Goal: Task Accomplishment & Management: Use online tool/utility

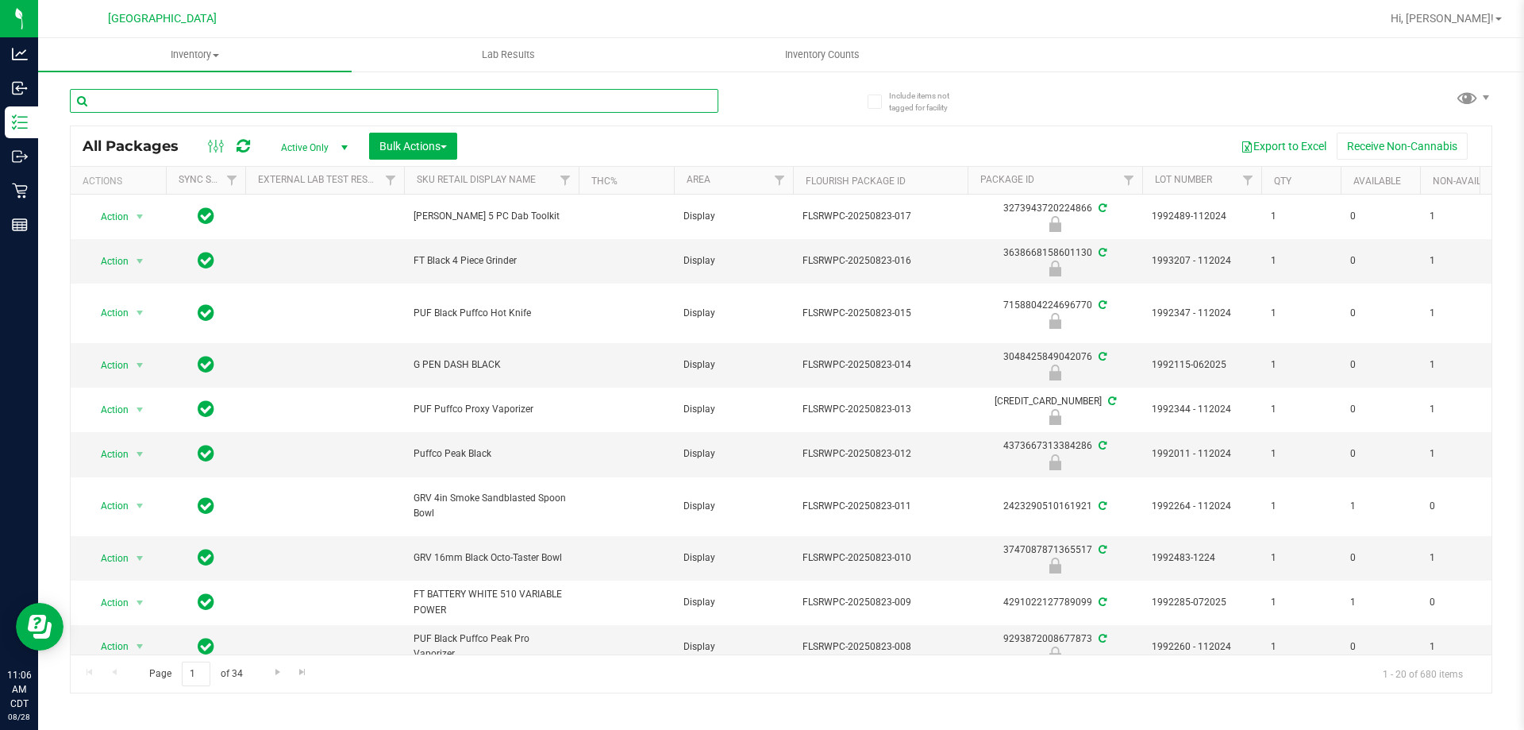
click at [622, 111] on input "text" at bounding box center [394, 101] width 649 height 24
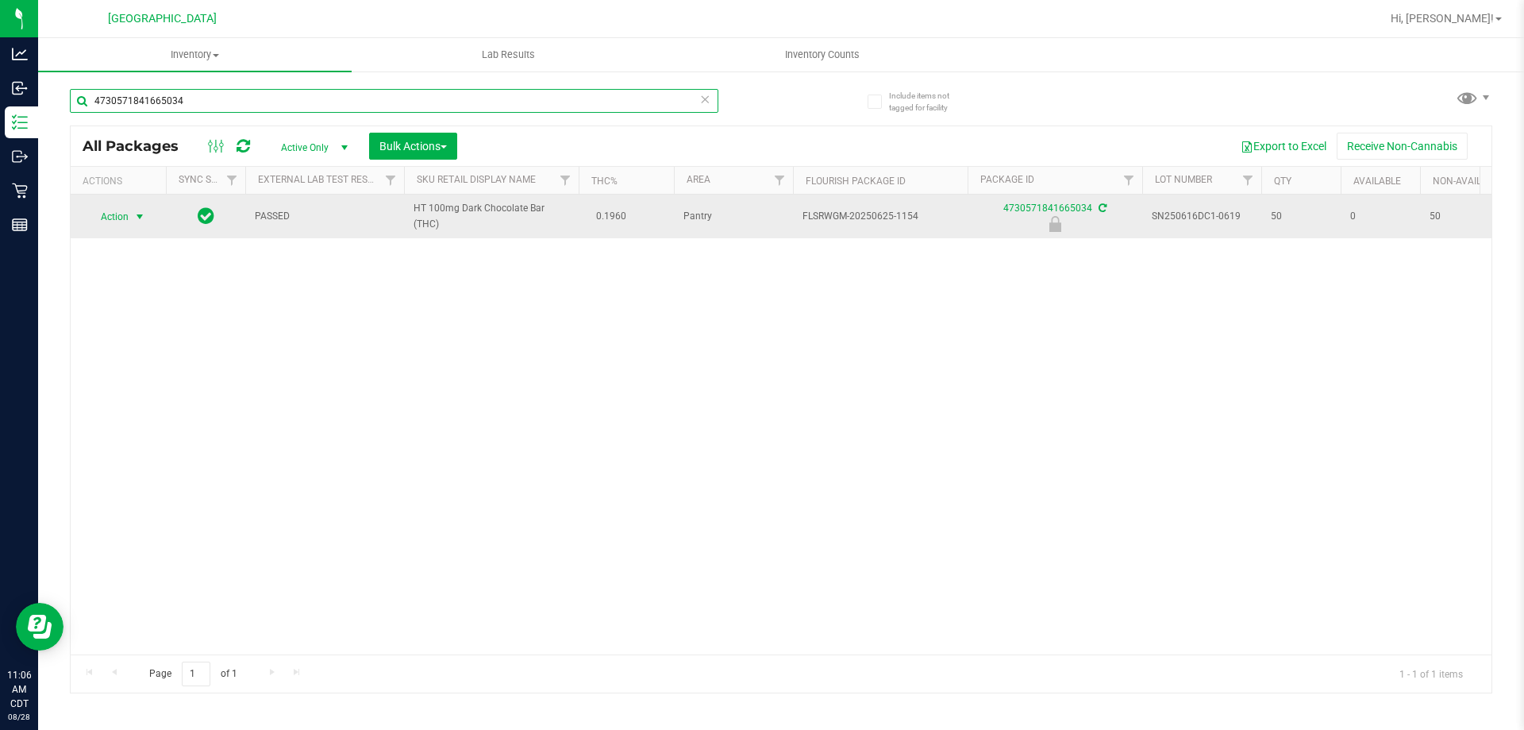
type input "4730571841665034"
click at [142, 217] on span "select" at bounding box center [139, 216] width 13 height 13
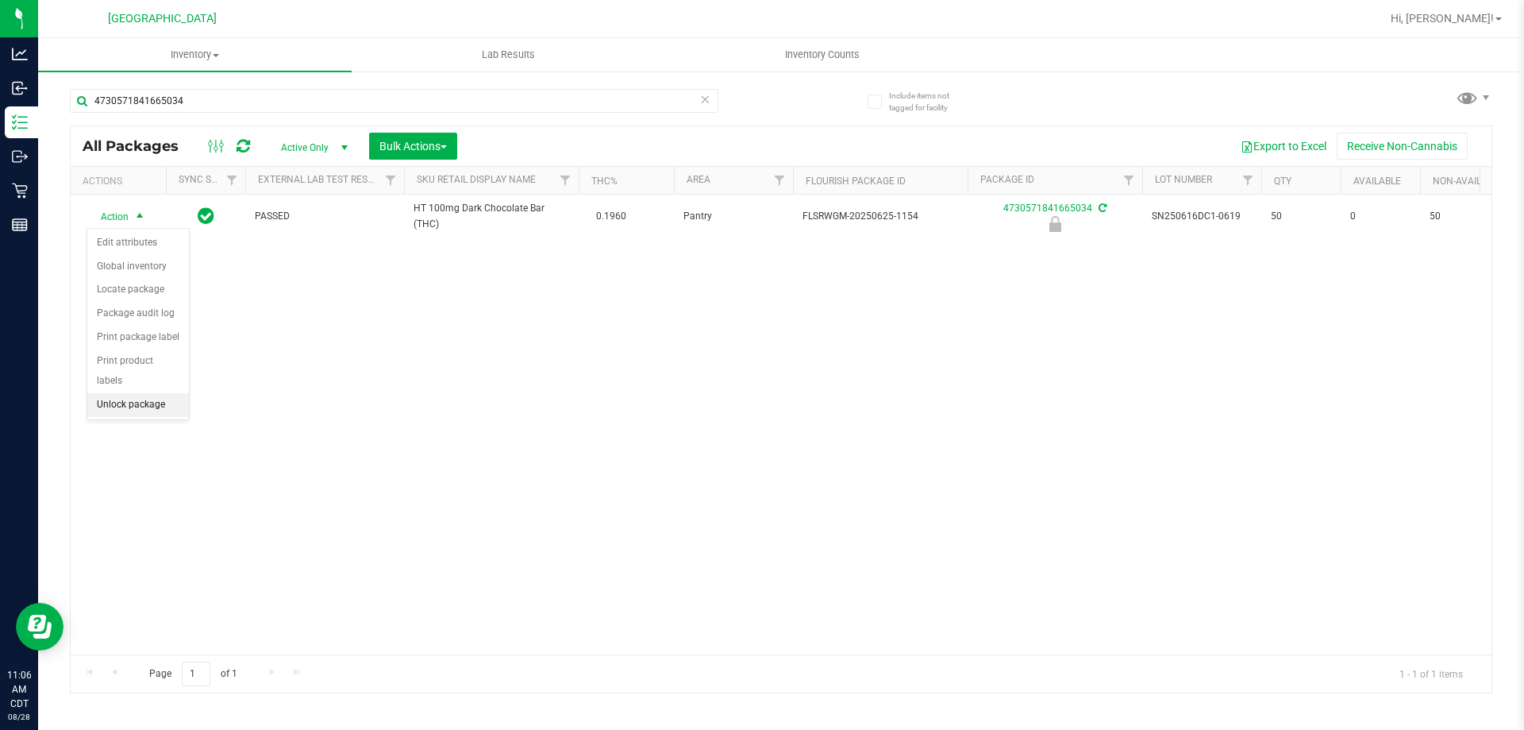
click at [161, 393] on li "Unlock package" at bounding box center [138, 405] width 102 height 24
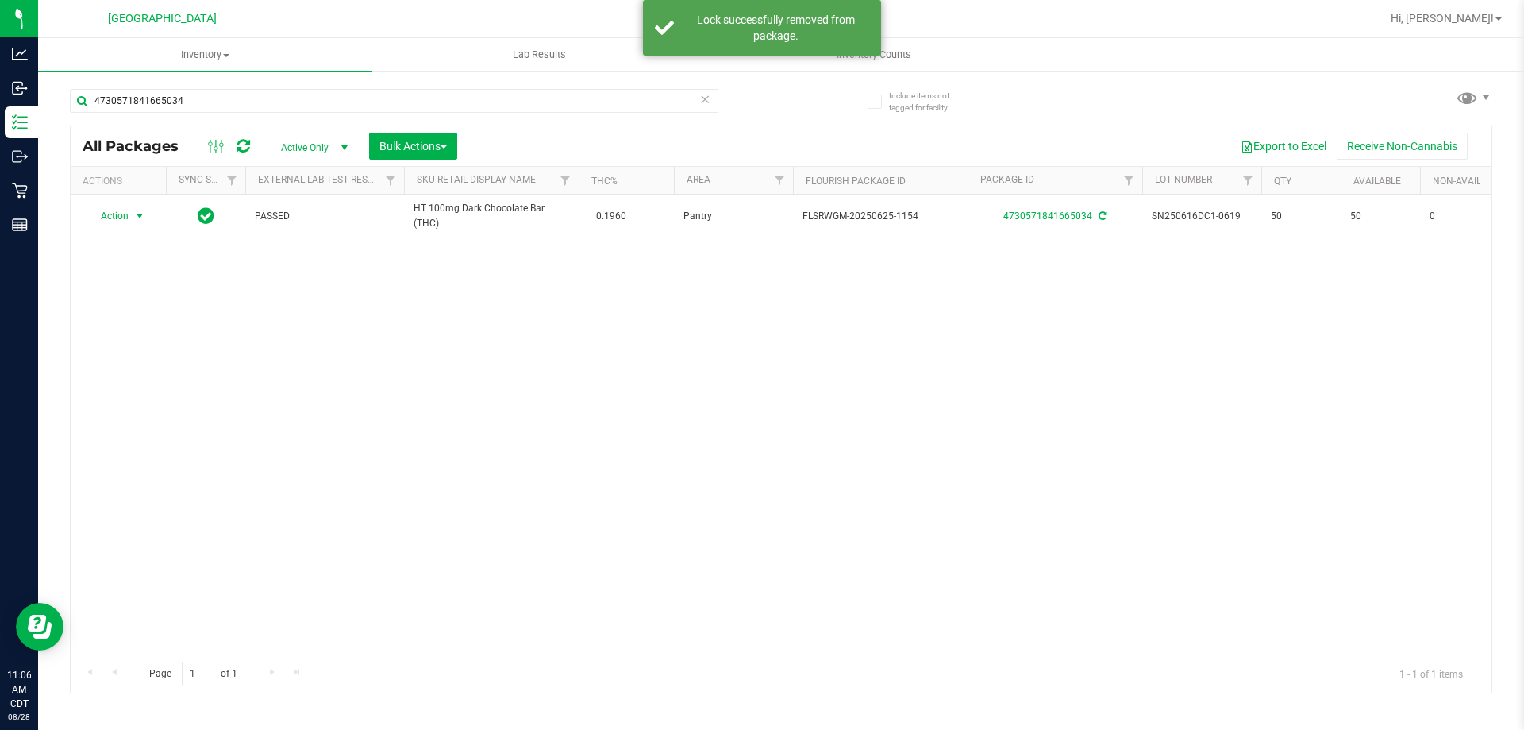
click at [133, 221] on span "select" at bounding box center [140, 216] width 20 height 22
click at [175, 400] on li "Print package label" at bounding box center [148, 408] width 123 height 24
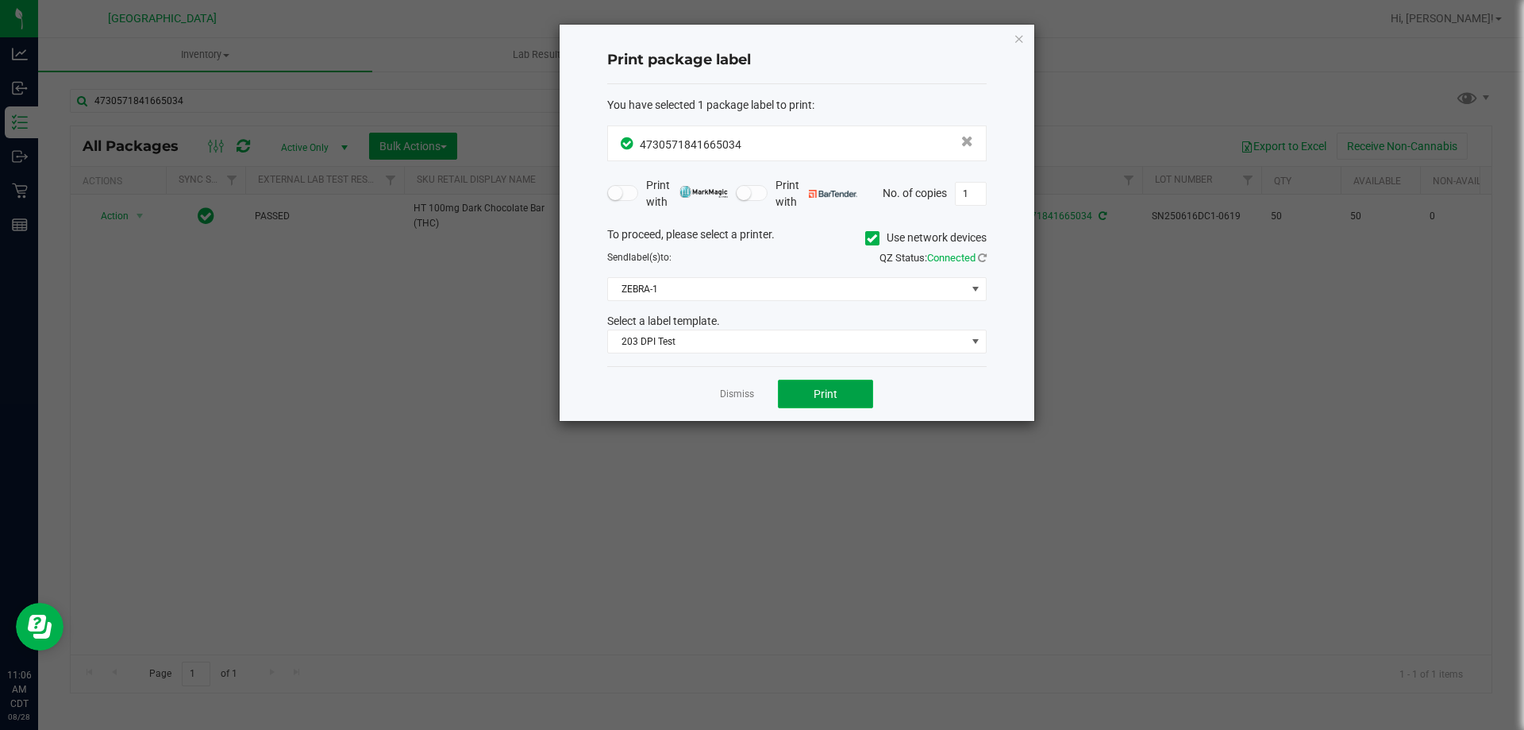
click at [825, 390] on span "Print" at bounding box center [826, 393] width 24 height 13
click at [739, 391] on link "Dismiss" at bounding box center [737, 393] width 34 height 13
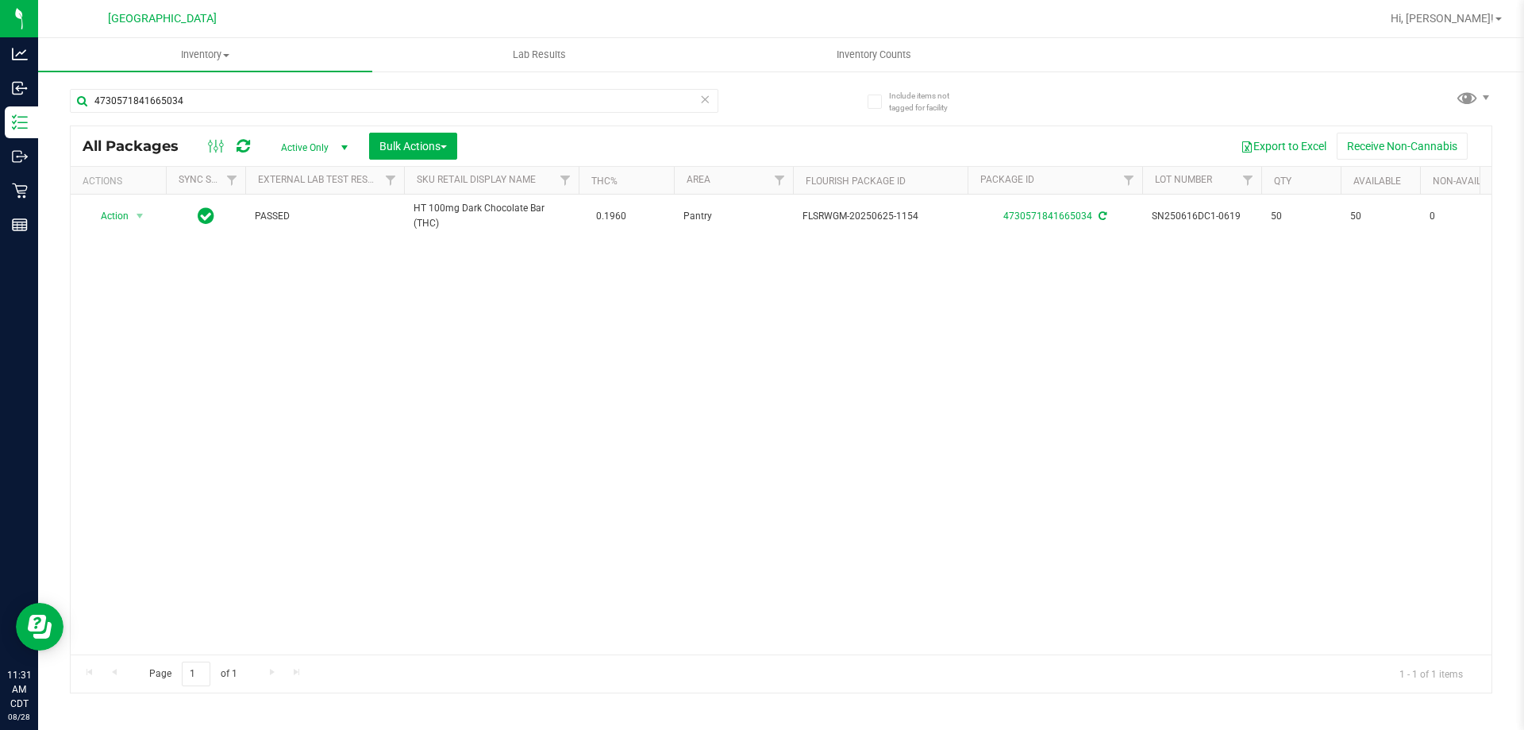
click at [709, 106] on icon at bounding box center [704, 98] width 11 height 19
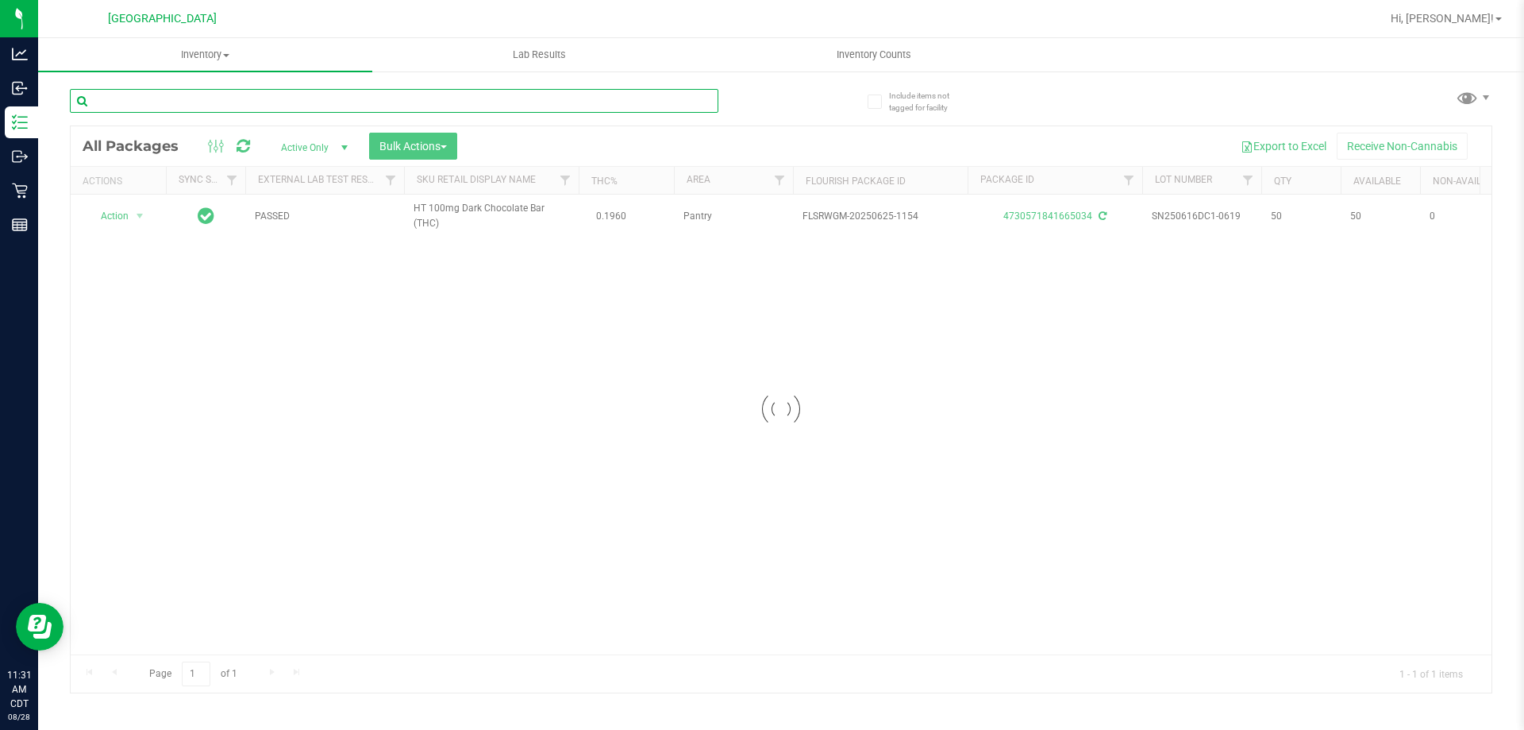
click at [687, 106] on input "text" at bounding box center [394, 101] width 649 height 24
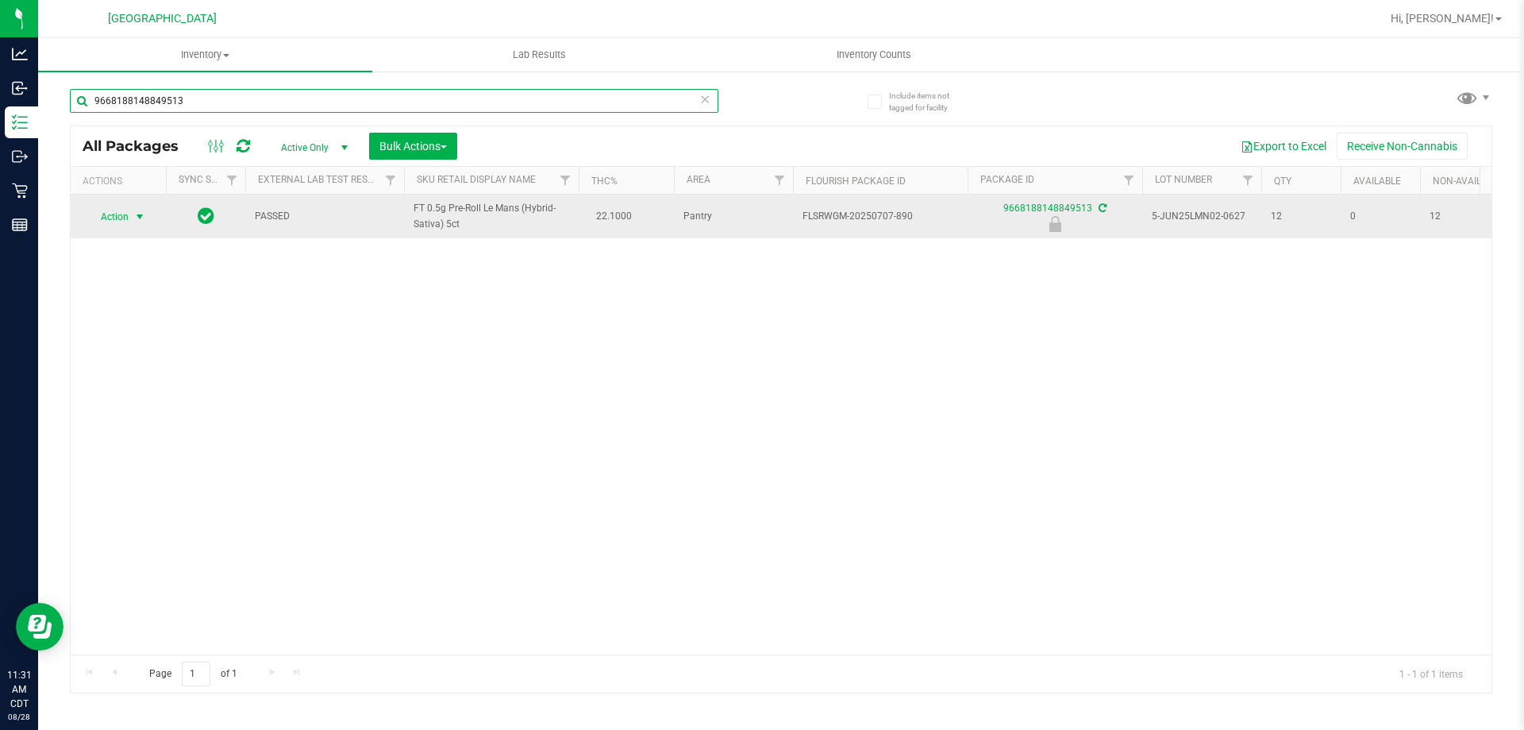
type input "9668188148849513"
click at [115, 216] on span "Action" at bounding box center [108, 217] width 43 height 22
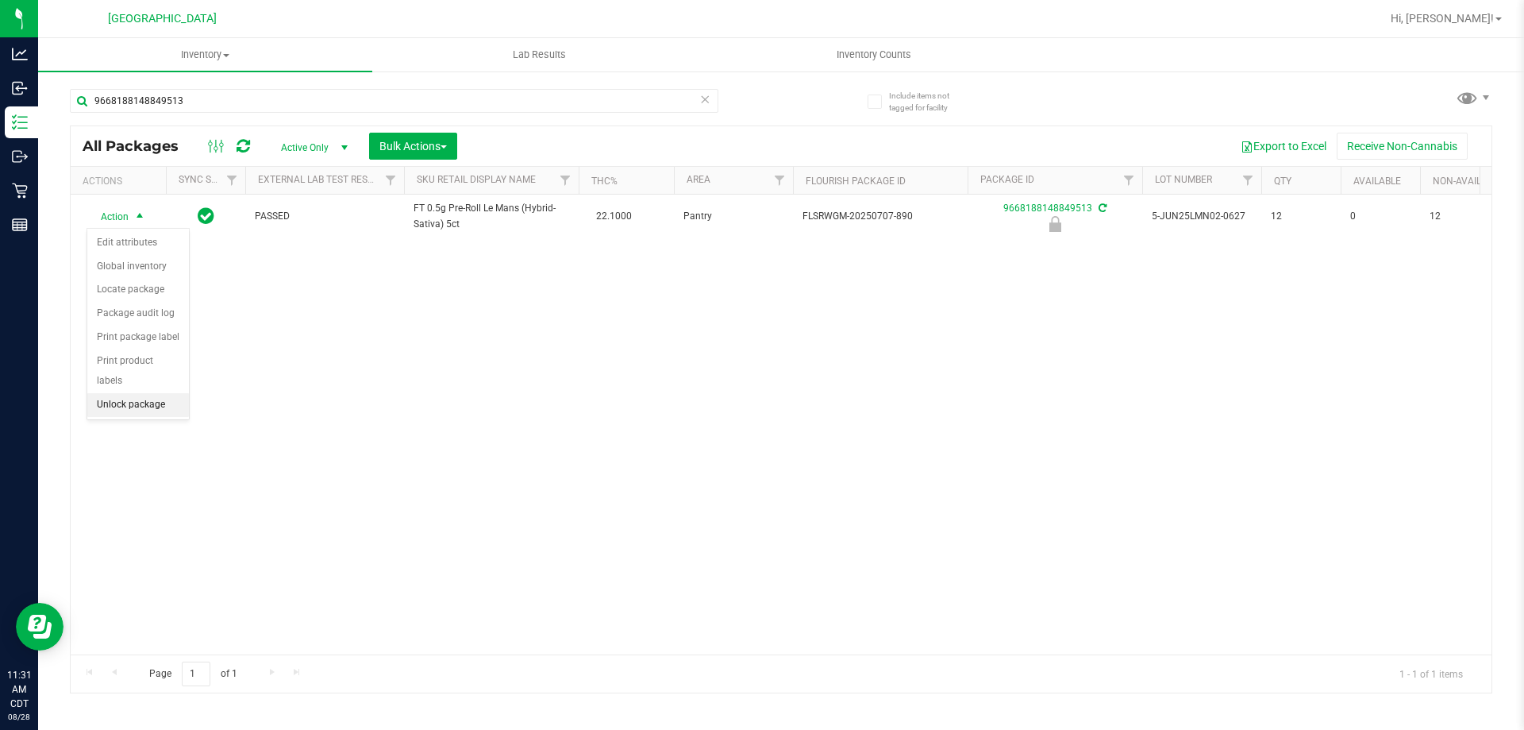
click at [148, 393] on li "Unlock package" at bounding box center [138, 405] width 102 height 24
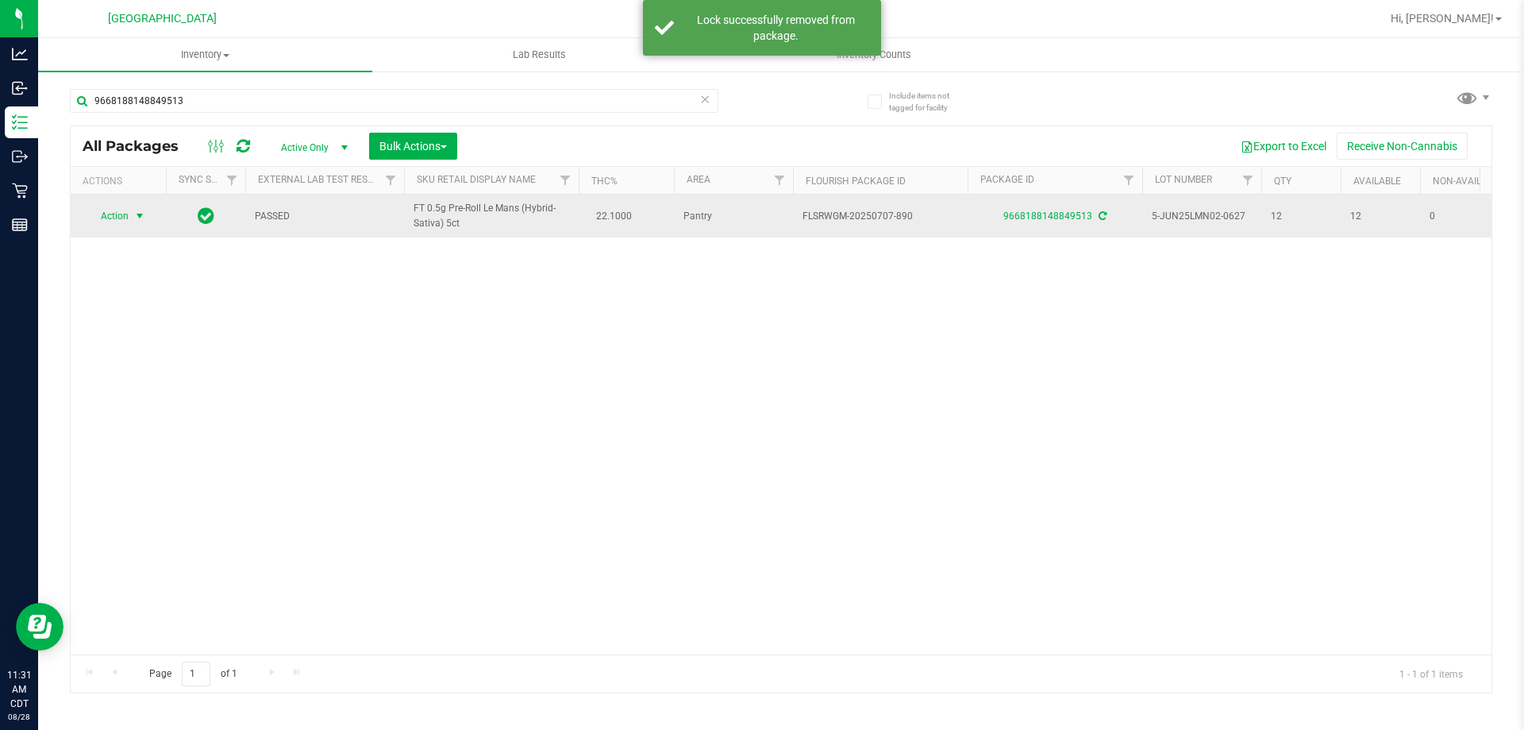
click at [125, 217] on span "Action" at bounding box center [108, 216] width 43 height 22
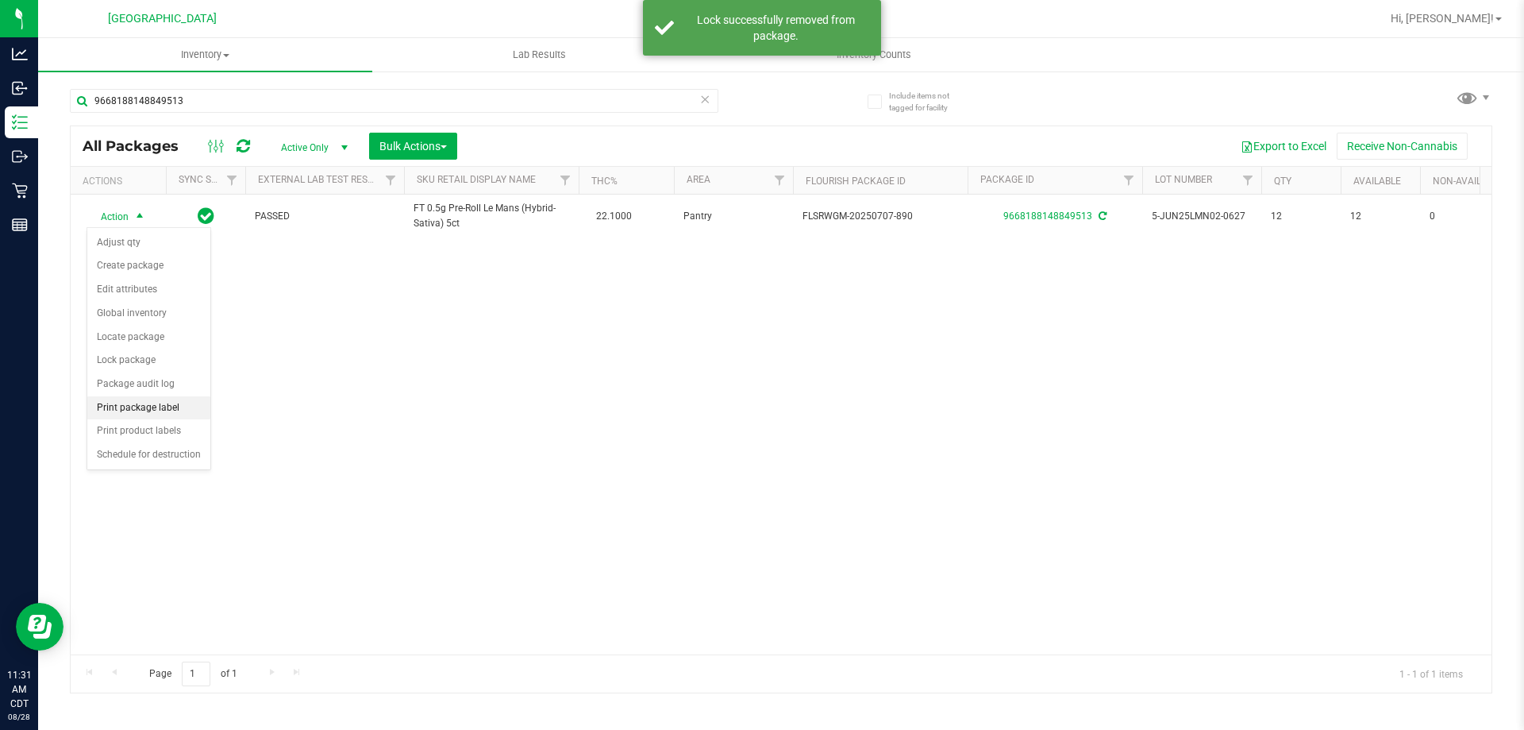
click at [182, 416] on li "Print package label" at bounding box center [148, 408] width 123 height 24
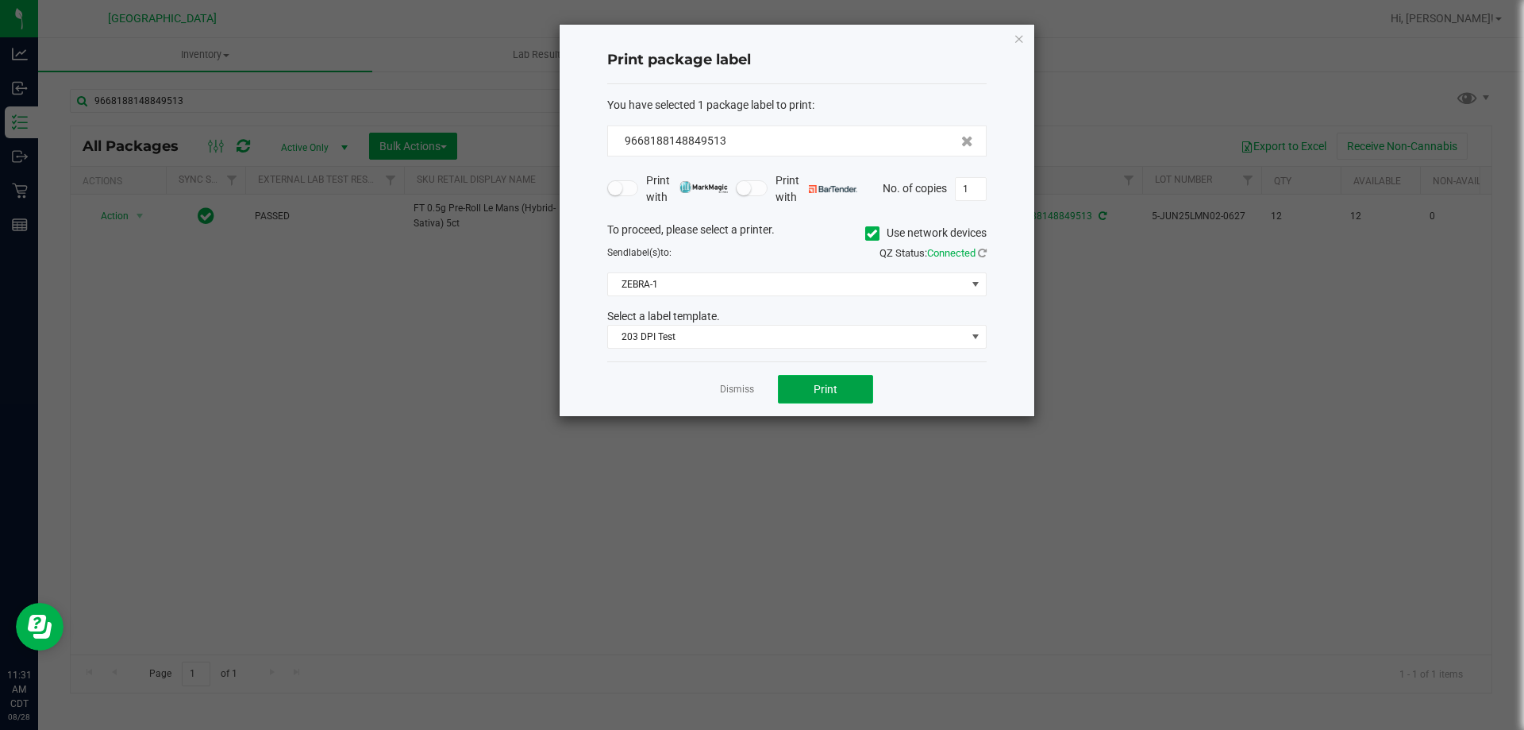
click at [795, 395] on button "Print" at bounding box center [825, 389] width 95 height 29
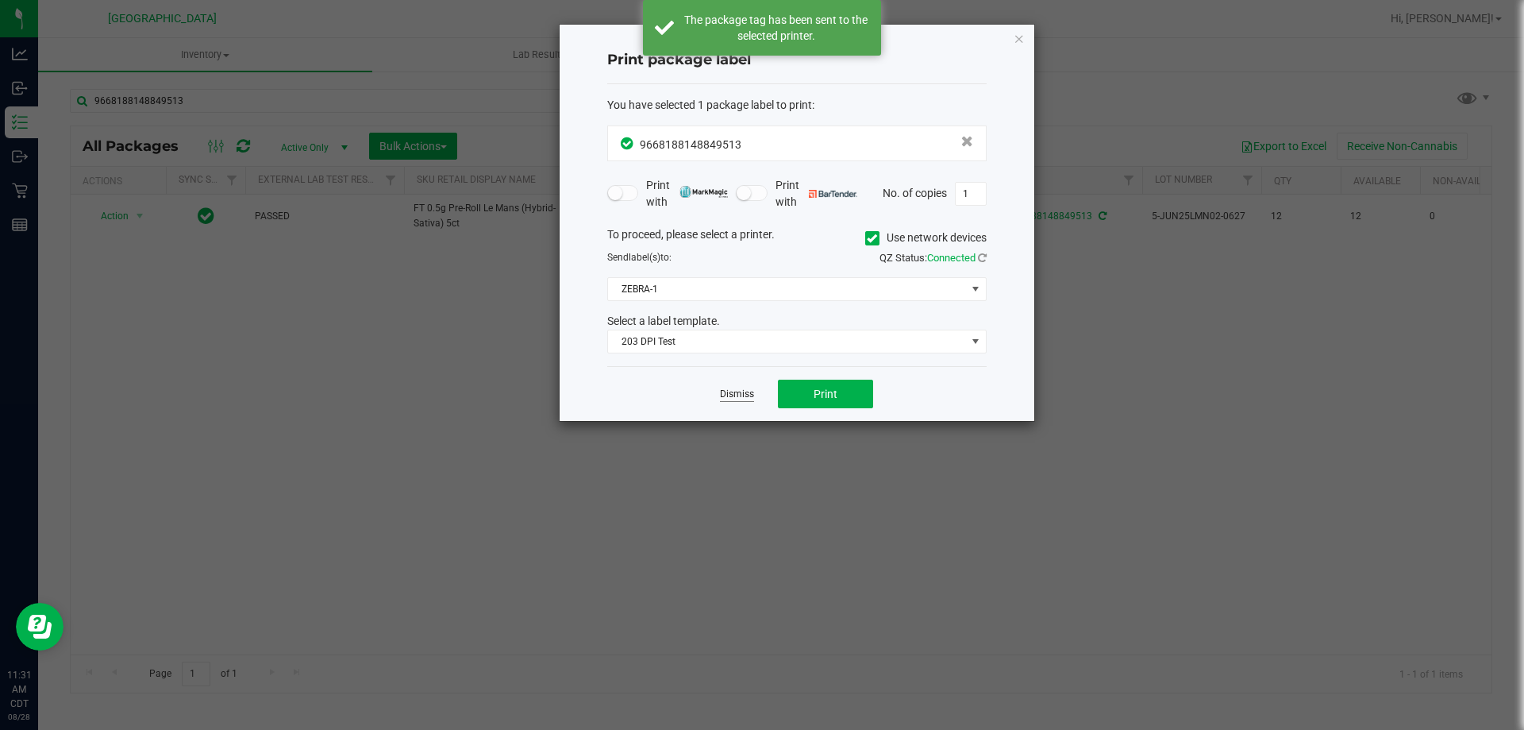
click at [727, 391] on link "Dismiss" at bounding box center [737, 393] width 34 height 13
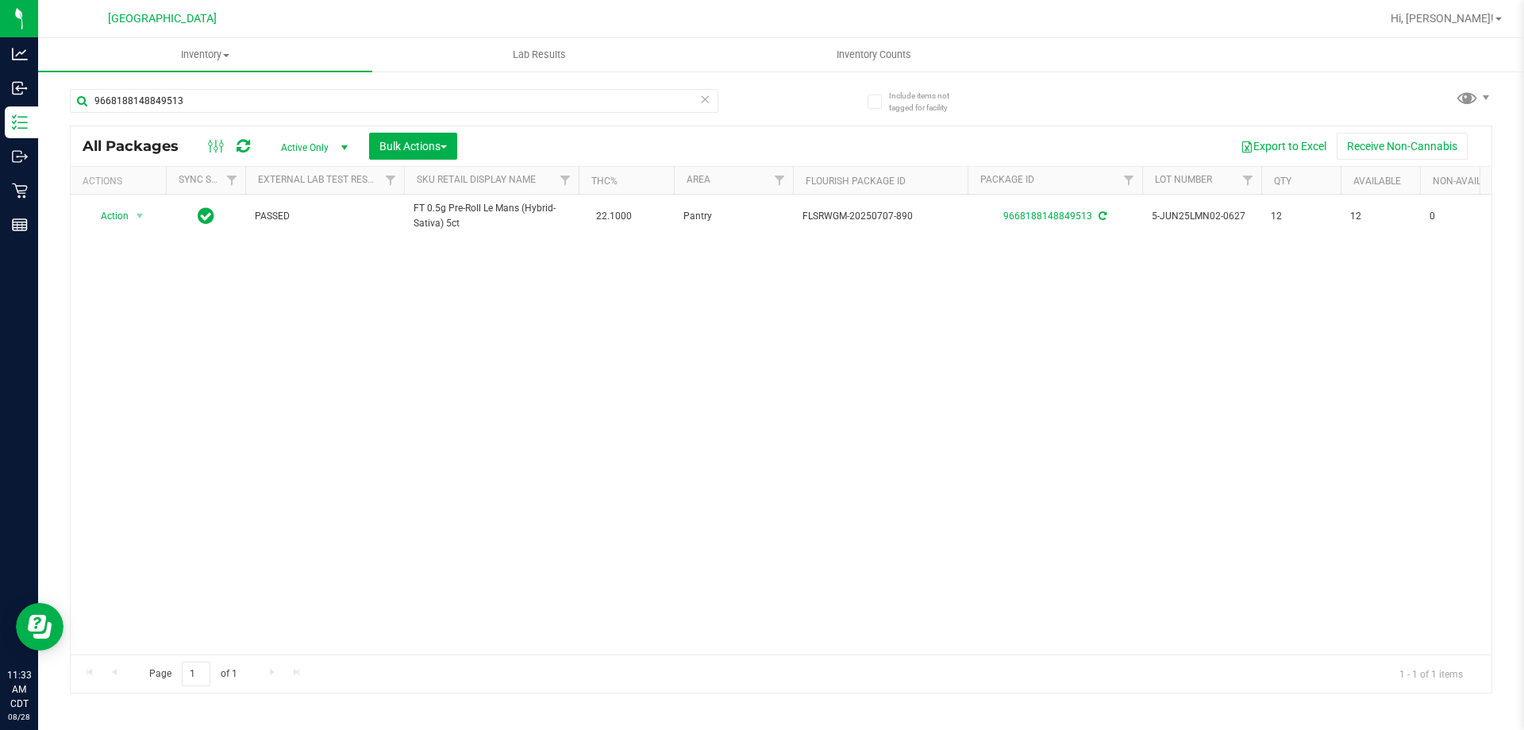
click at [707, 98] on icon at bounding box center [704, 98] width 11 height 19
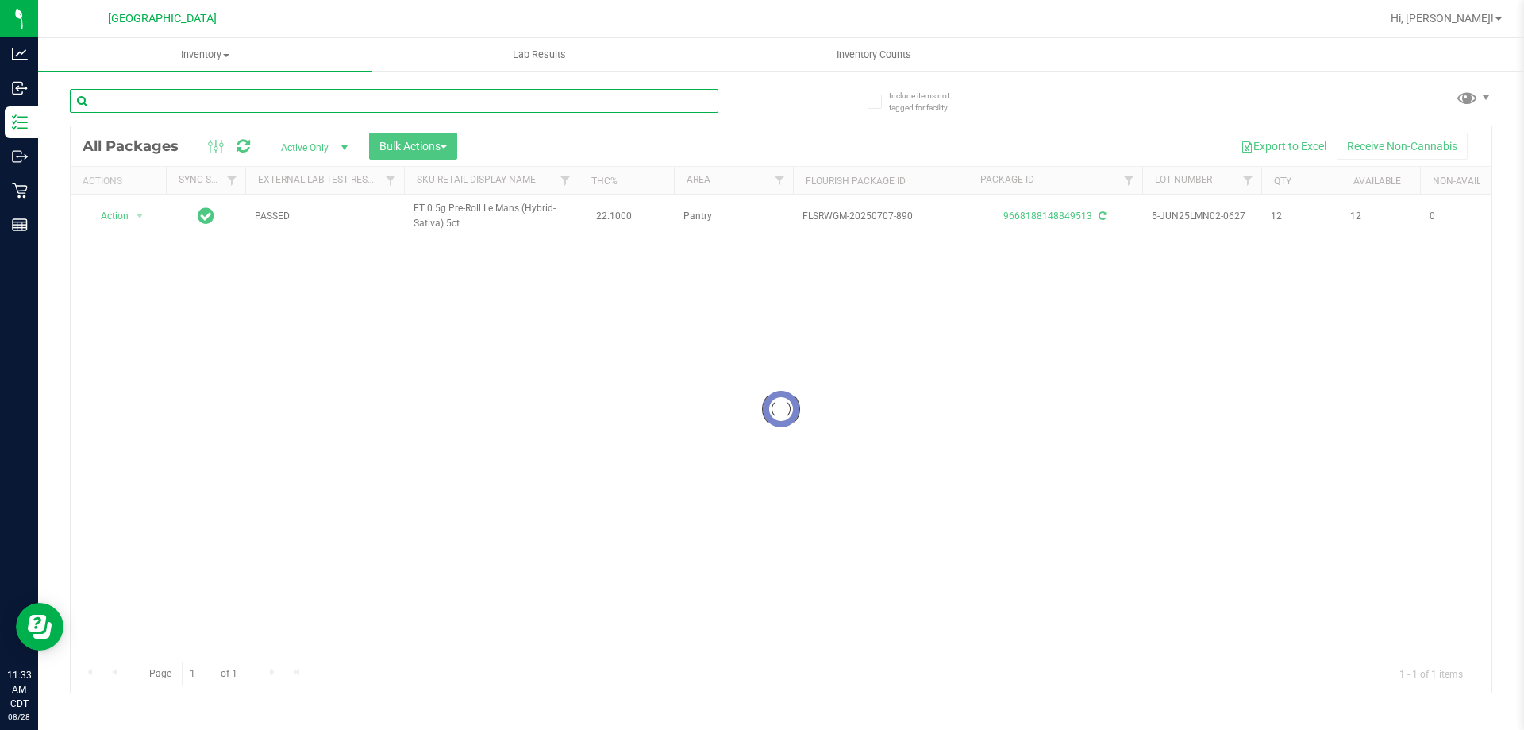
click at [679, 101] on input "text" at bounding box center [394, 101] width 649 height 24
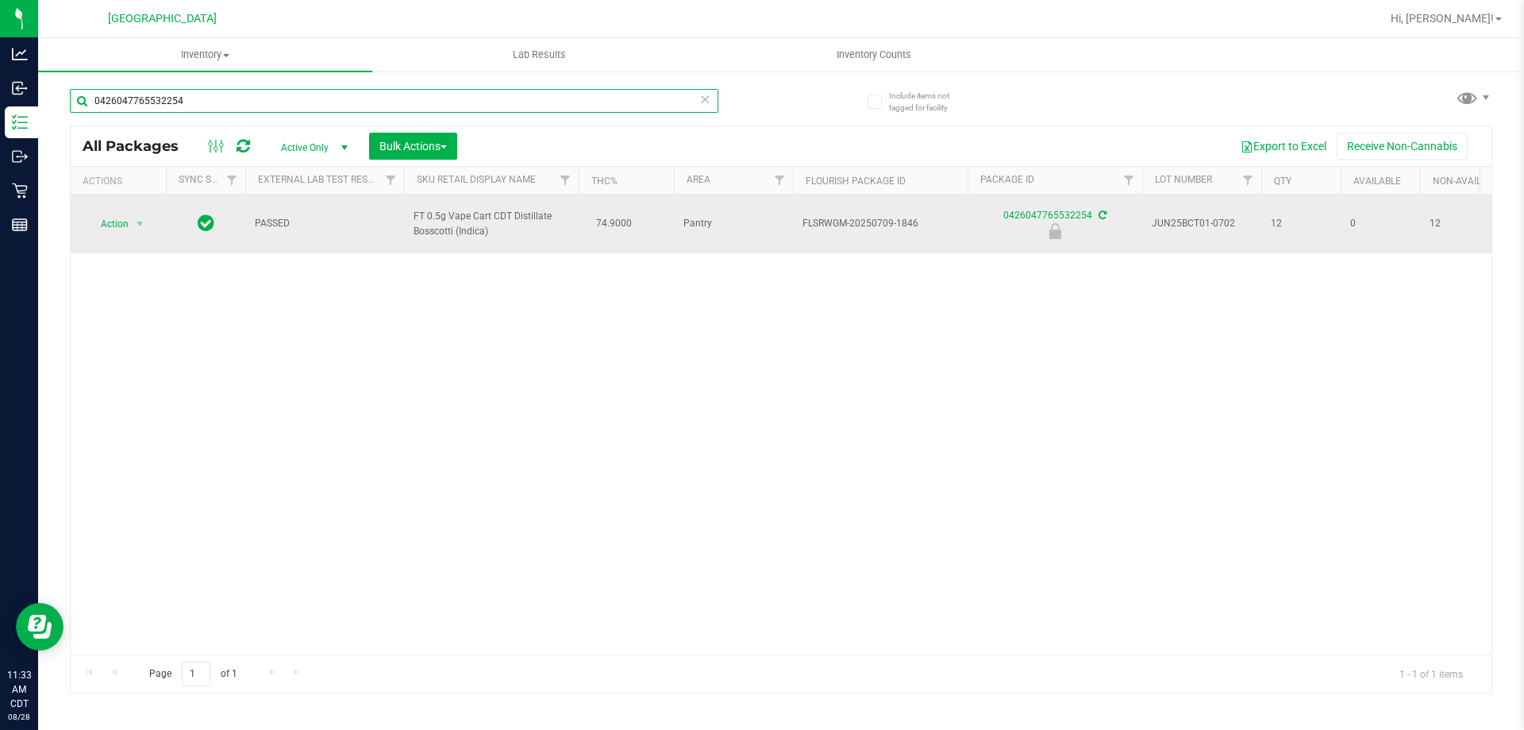
type input "0426047765532254"
drag, startPoint x: 113, startPoint y: 208, endPoint x: 113, endPoint y: 223, distance: 15.1
click at [113, 215] on td "Action Action Edit attributes Global inventory Locate package Package audit log…" at bounding box center [118, 223] width 95 height 59
click at [113, 223] on span "Action" at bounding box center [108, 224] width 43 height 22
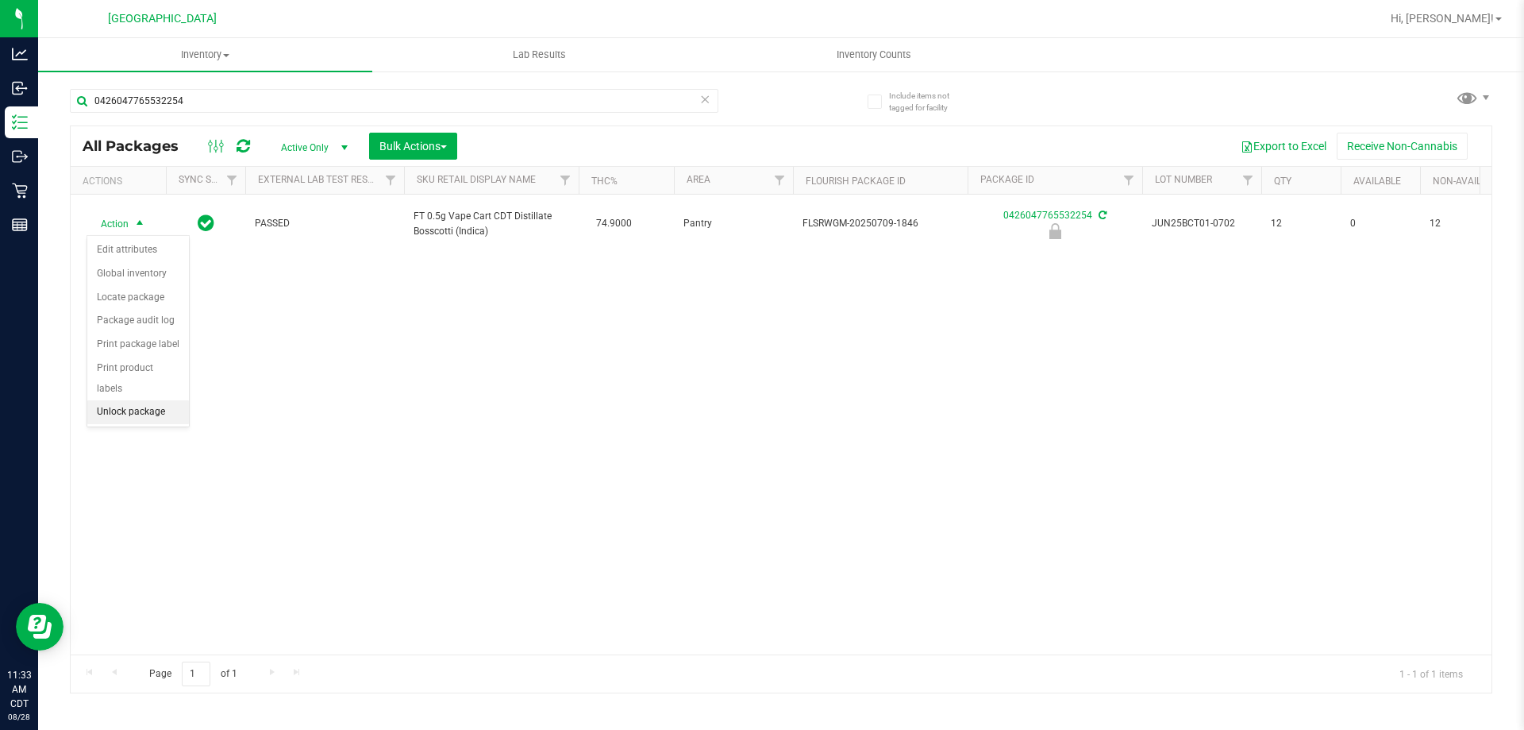
click at [142, 400] on li "Unlock package" at bounding box center [138, 412] width 102 height 24
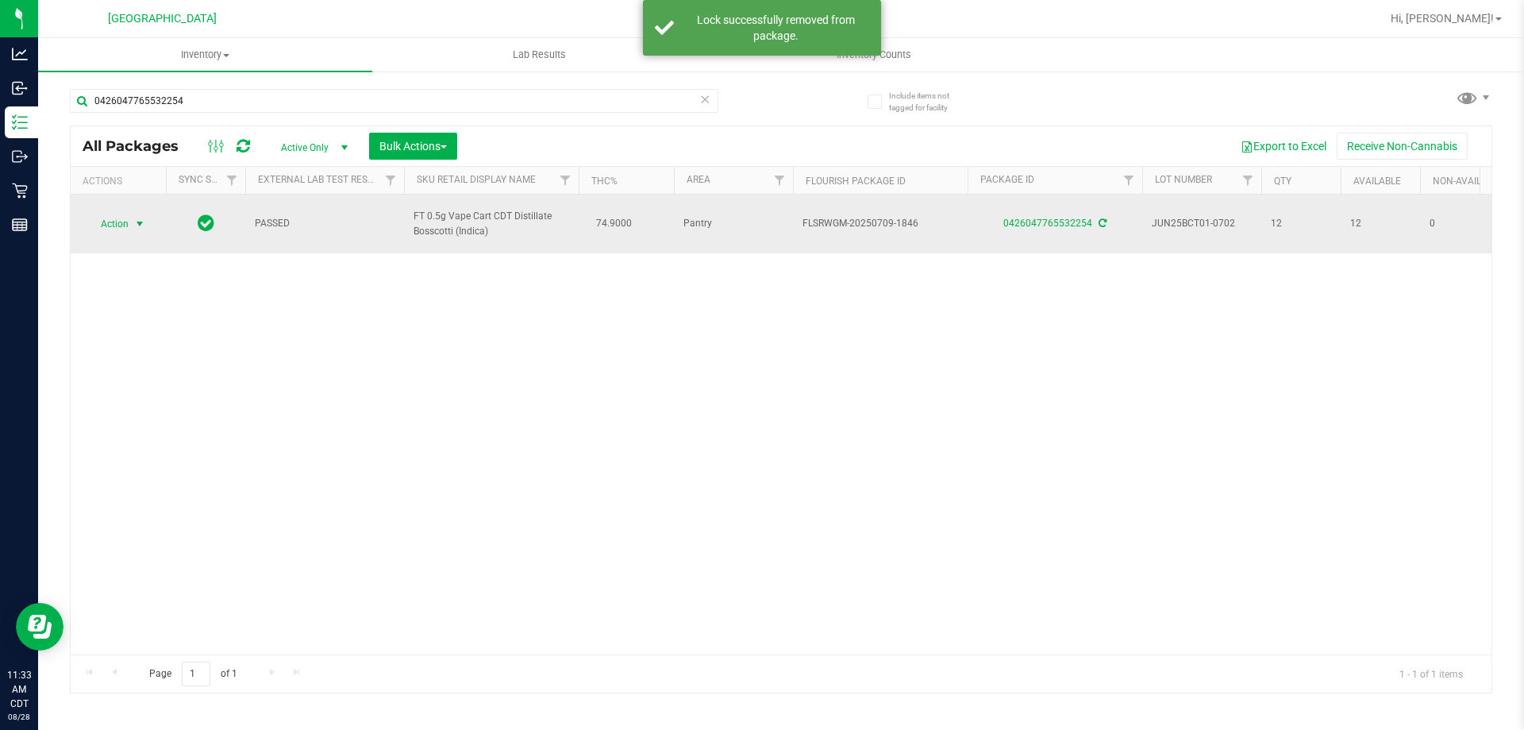
click at [119, 223] on span "Action" at bounding box center [108, 224] width 43 height 22
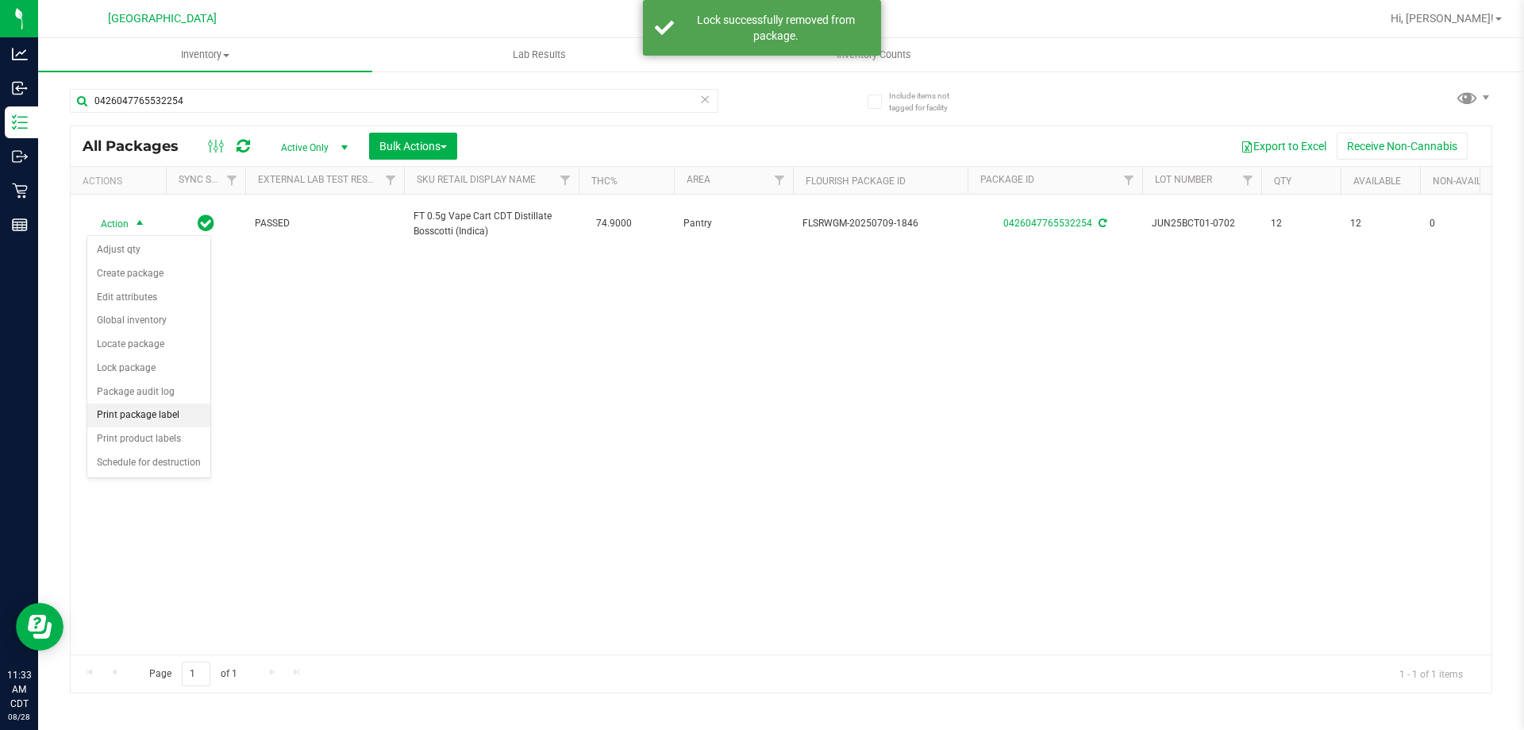
click at [151, 425] on li "Print package label" at bounding box center [148, 415] width 123 height 24
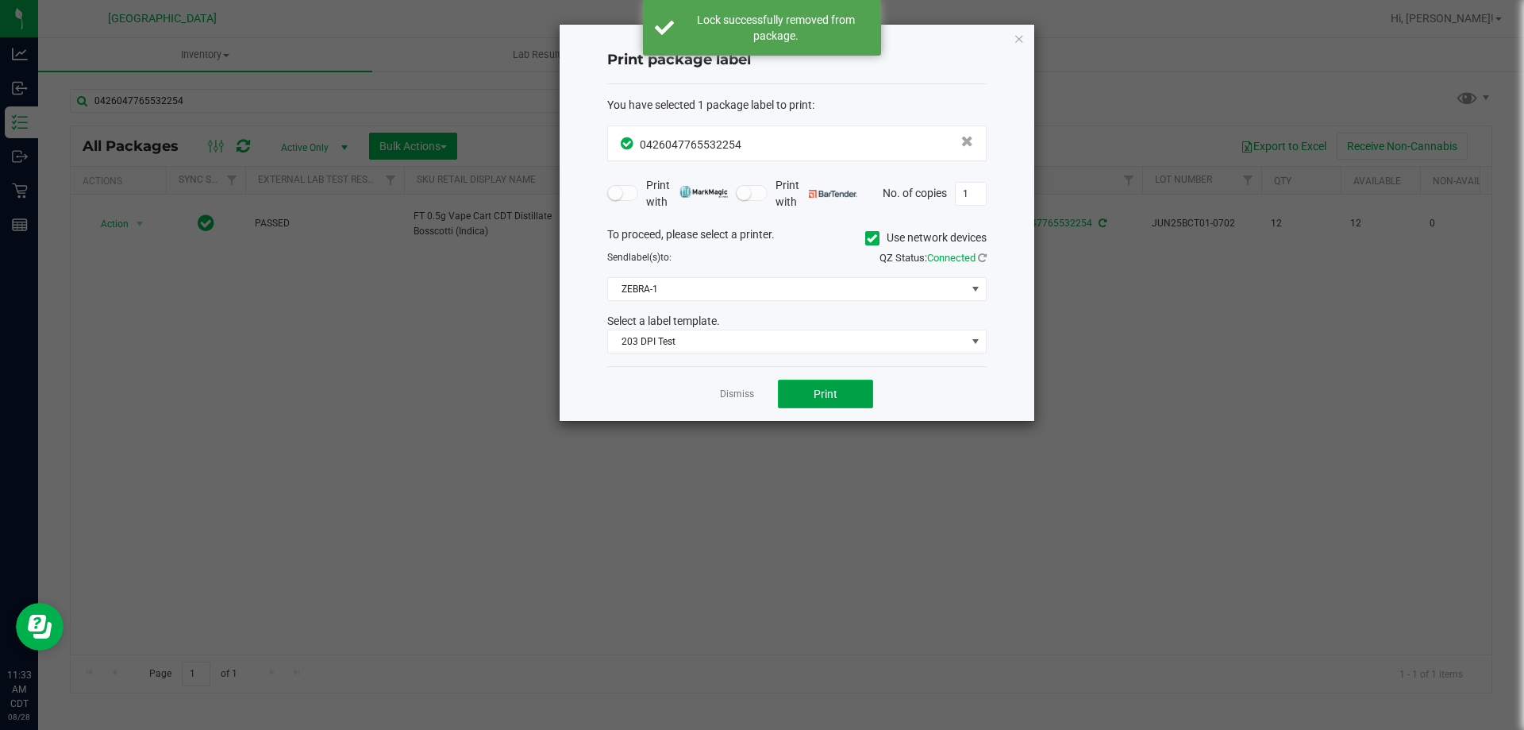
click at [821, 390] on span "Print" at bounding box center [826, 393] width 24 height 13
click at [726, 395] on link "Dismiss" at bounding box center [737, 393] width 34 height 13
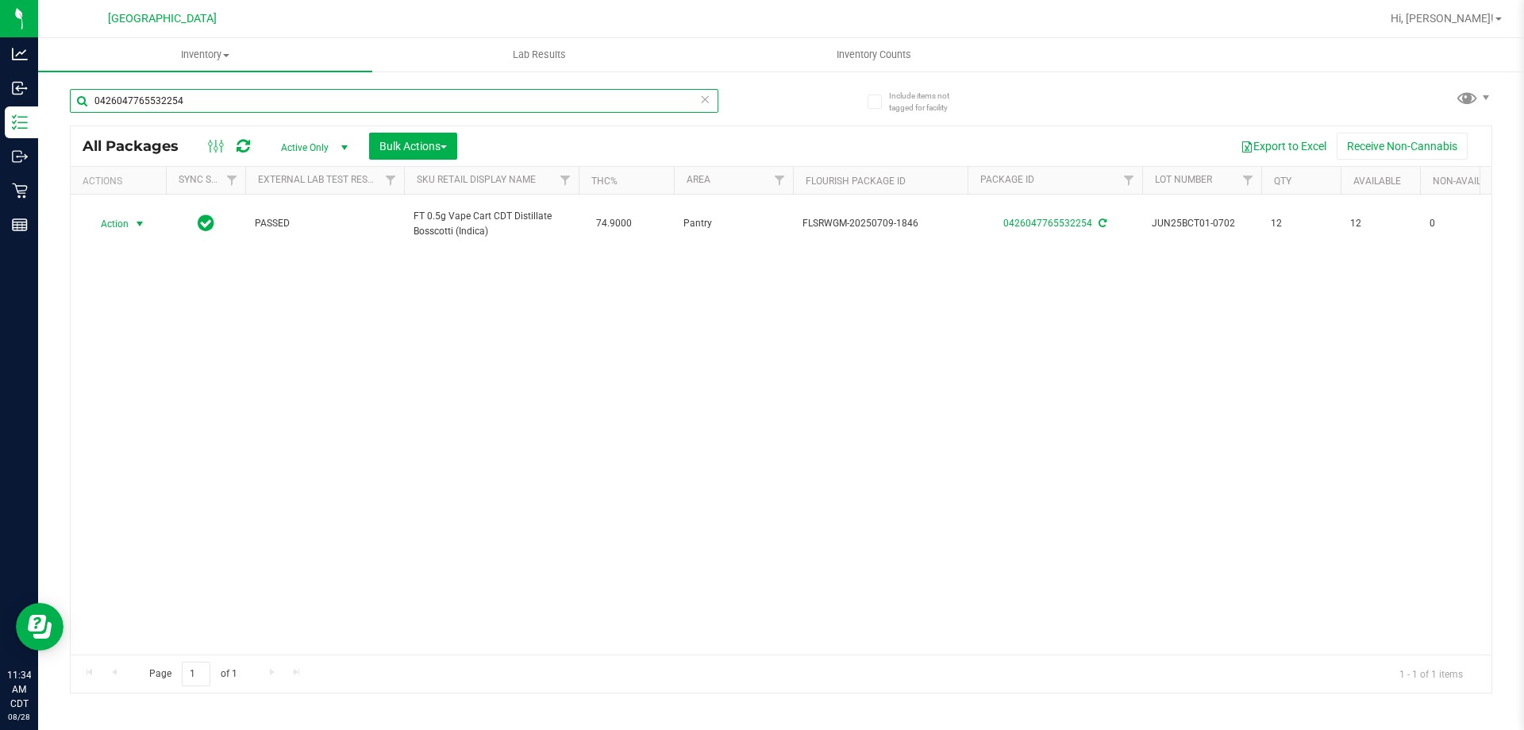
click at [711, 99] on input "0426047765532254" at bounding box center [394, 101] width 649 height 24
click at [706, 100] on icon at bounding box center [704, 98] width 11 height 19
click at [672, 100] on input "text" at bounding box center [394, 101] width 649 height 24
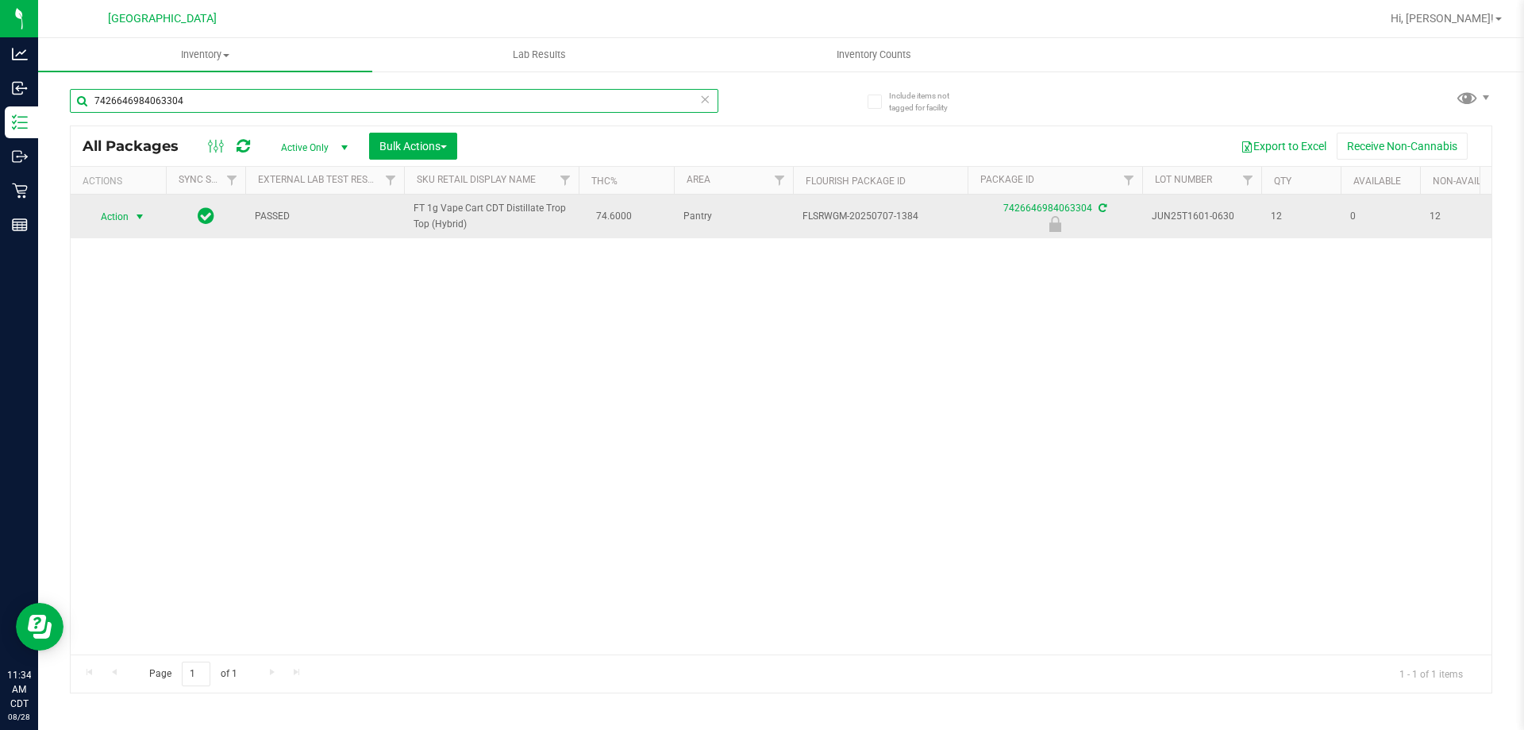
type input "7426646984063304"
click at [128, 214] on span "Action" at bounding box center [108, 217] width 43 height 22
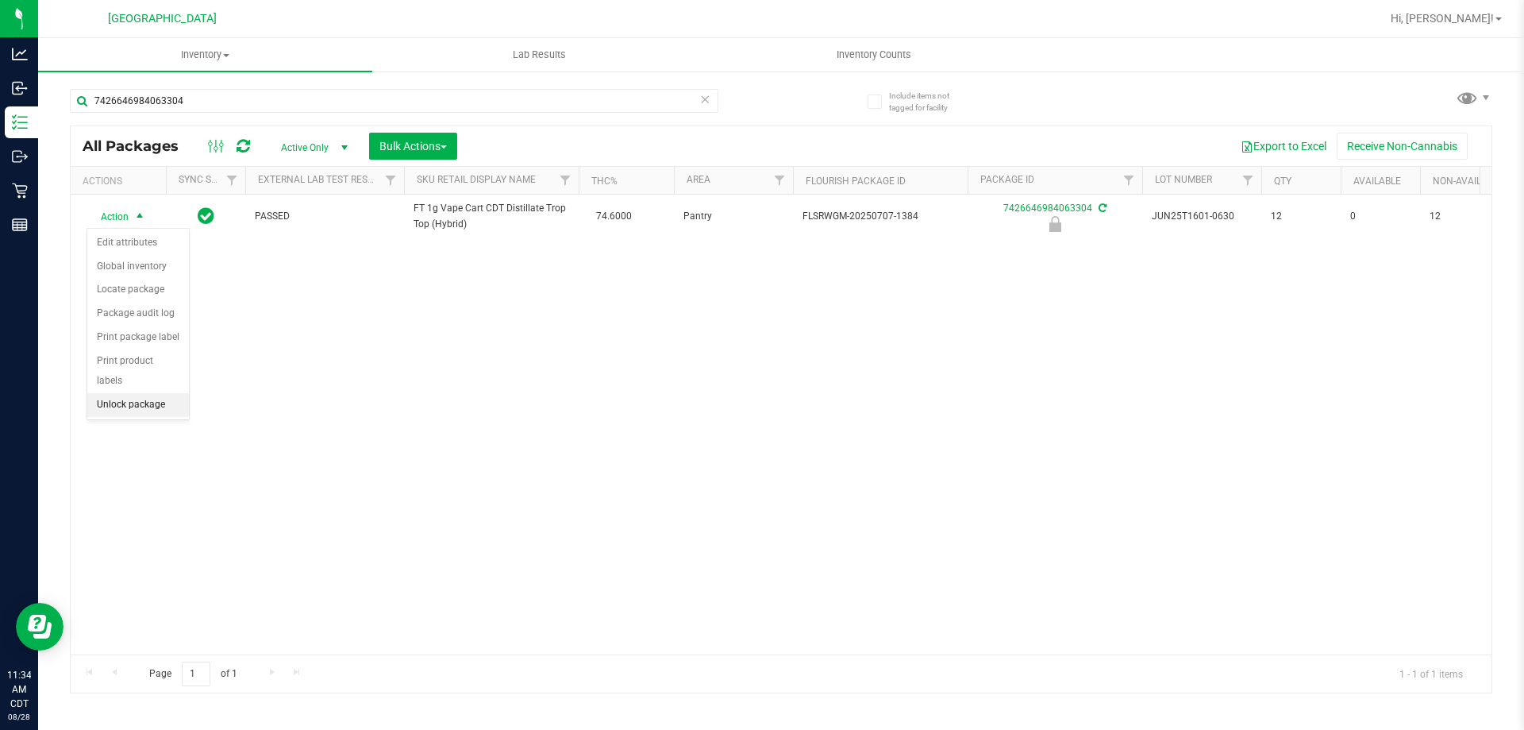
click at [163, 393] on li "Unlock package" at bounding box center [138, 405] width 102 height 24
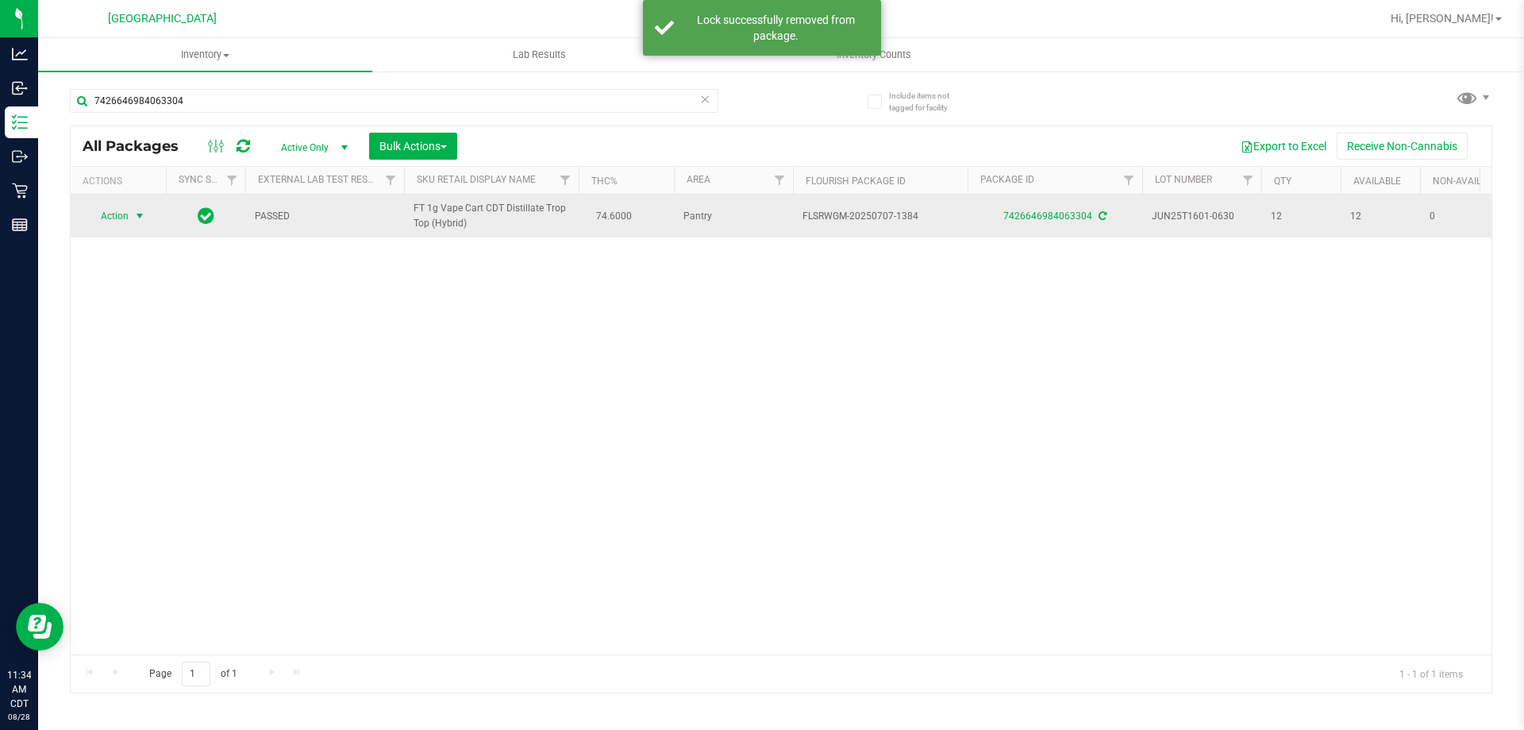
click at [135, 222] on span "select" at bounding box center [139, 216] width 13 height 13
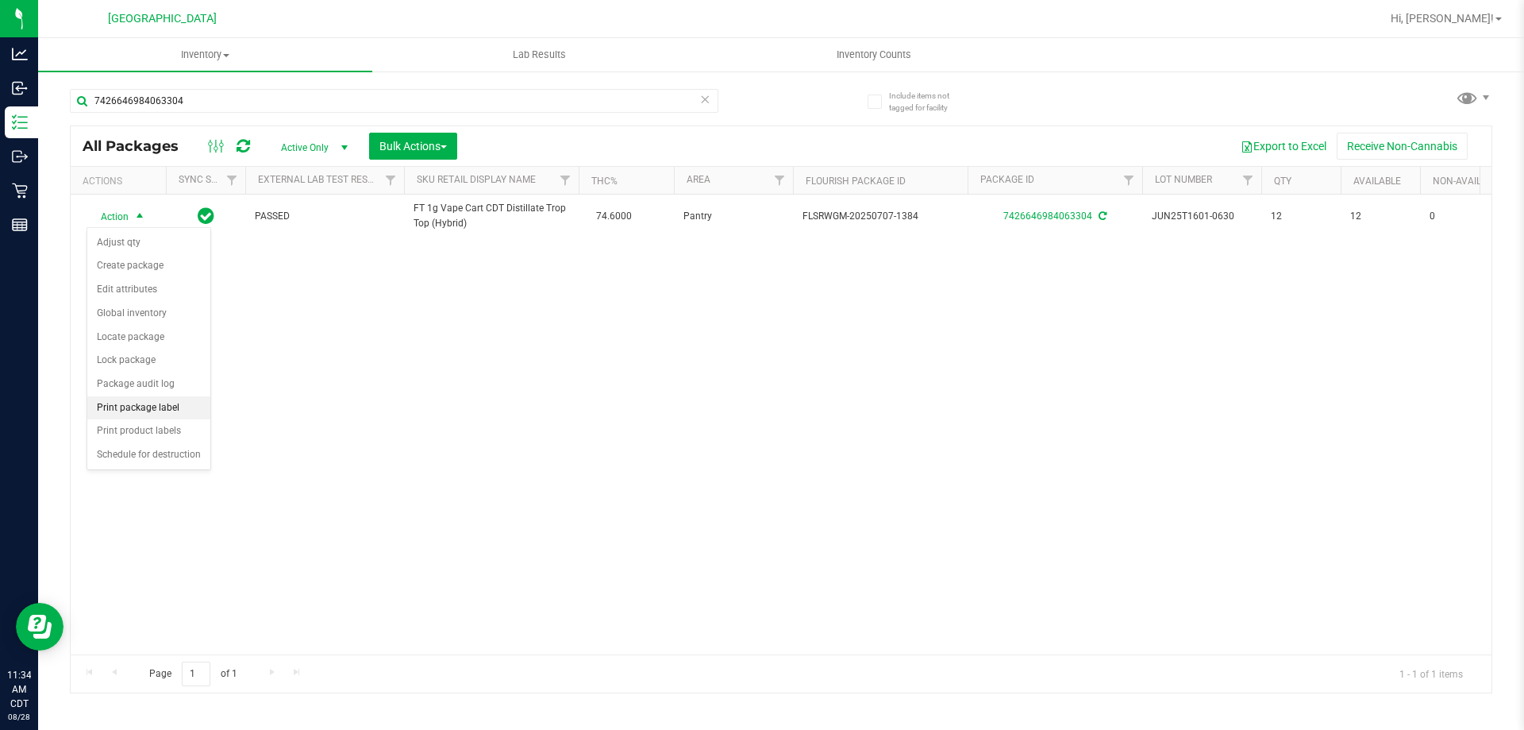
drag, startPoint x: 156, startPoint y: 410, endPoint x: 192, endPoint y: 410, distance: 36.5
click at [156, 410] on li "Print package label" at bounding box center [148, 408] width 123 height 24
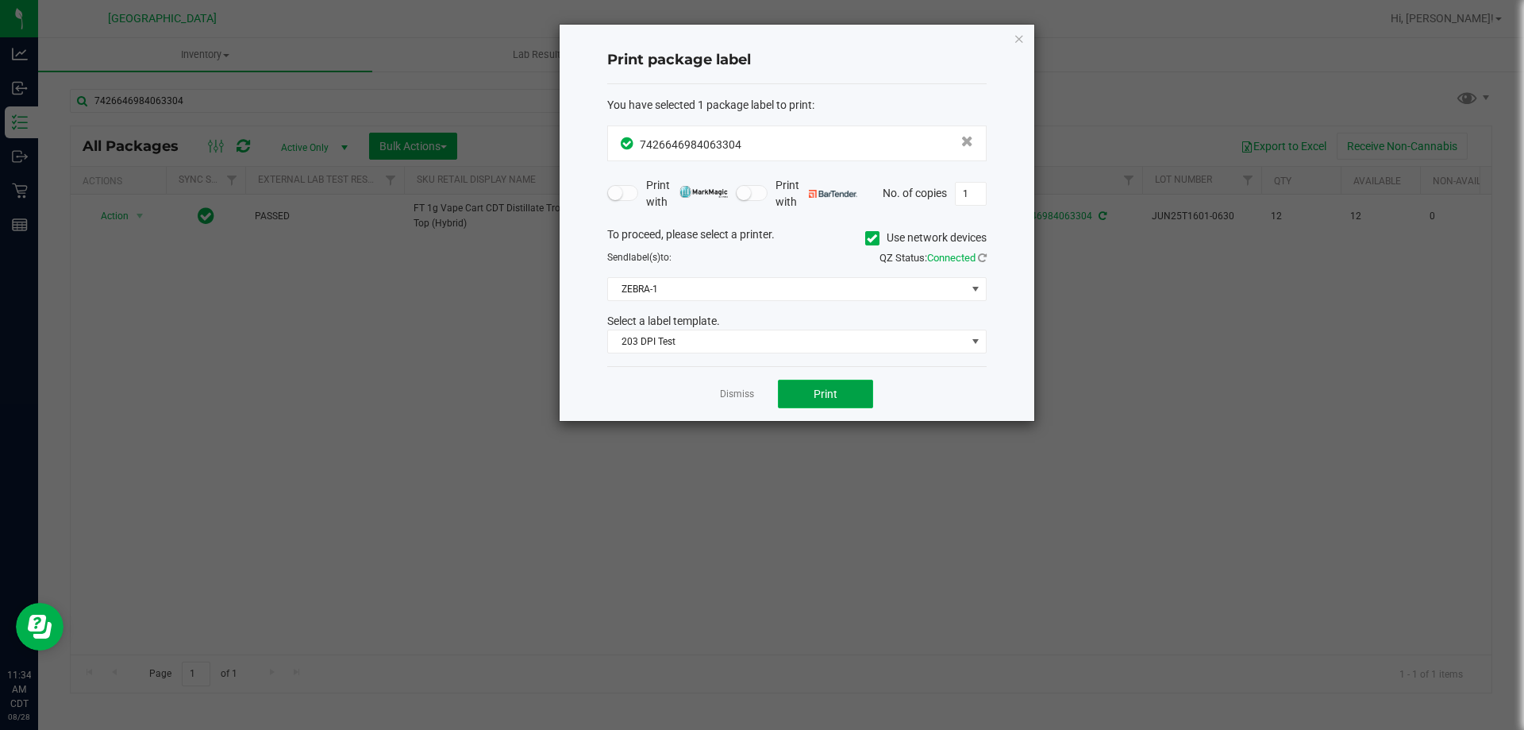
click at [846, 391] on button "Print" at bounding box center [825, 393] width 95 height 29
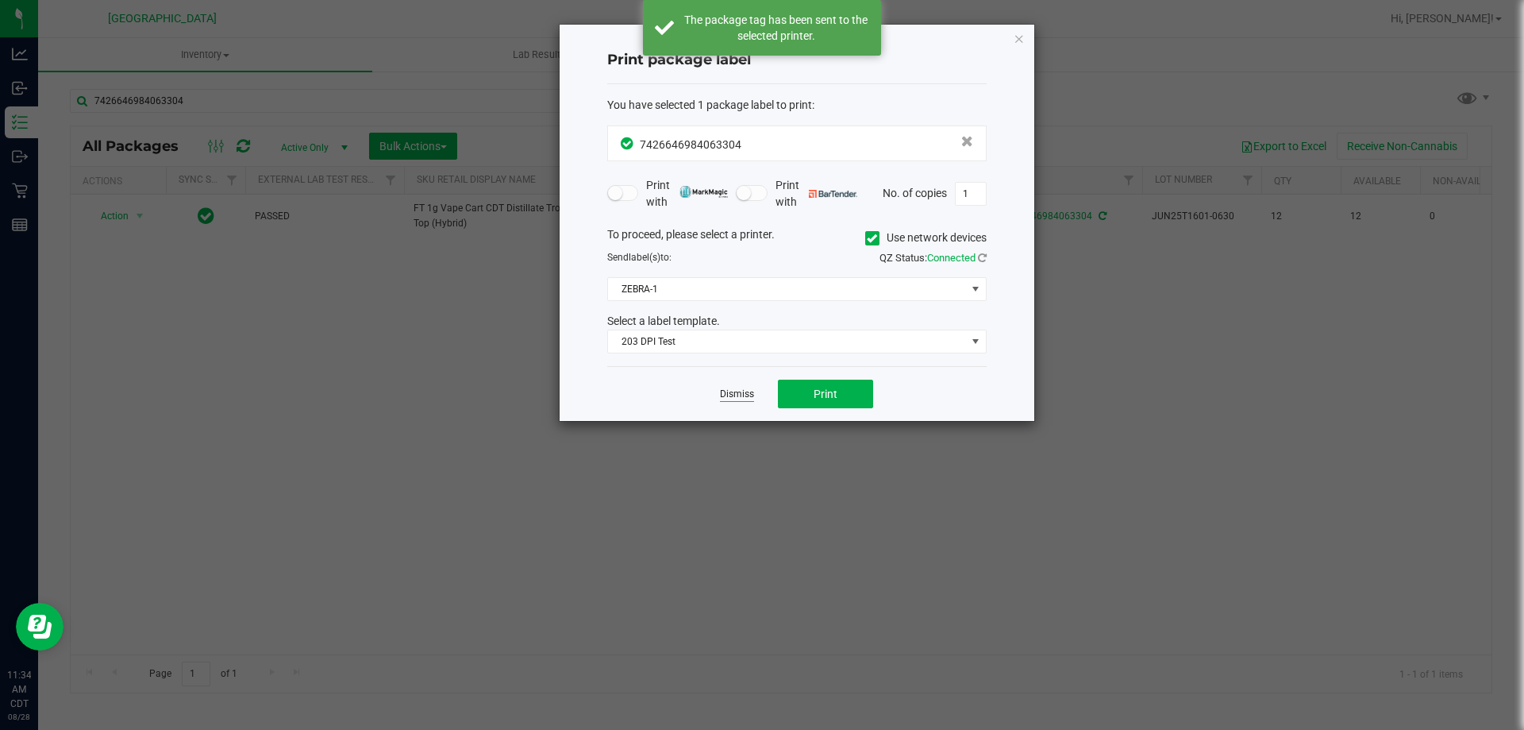
click at [723, 391] on link "Dismiss" at bounding box center [737, 393] width 34 height 13
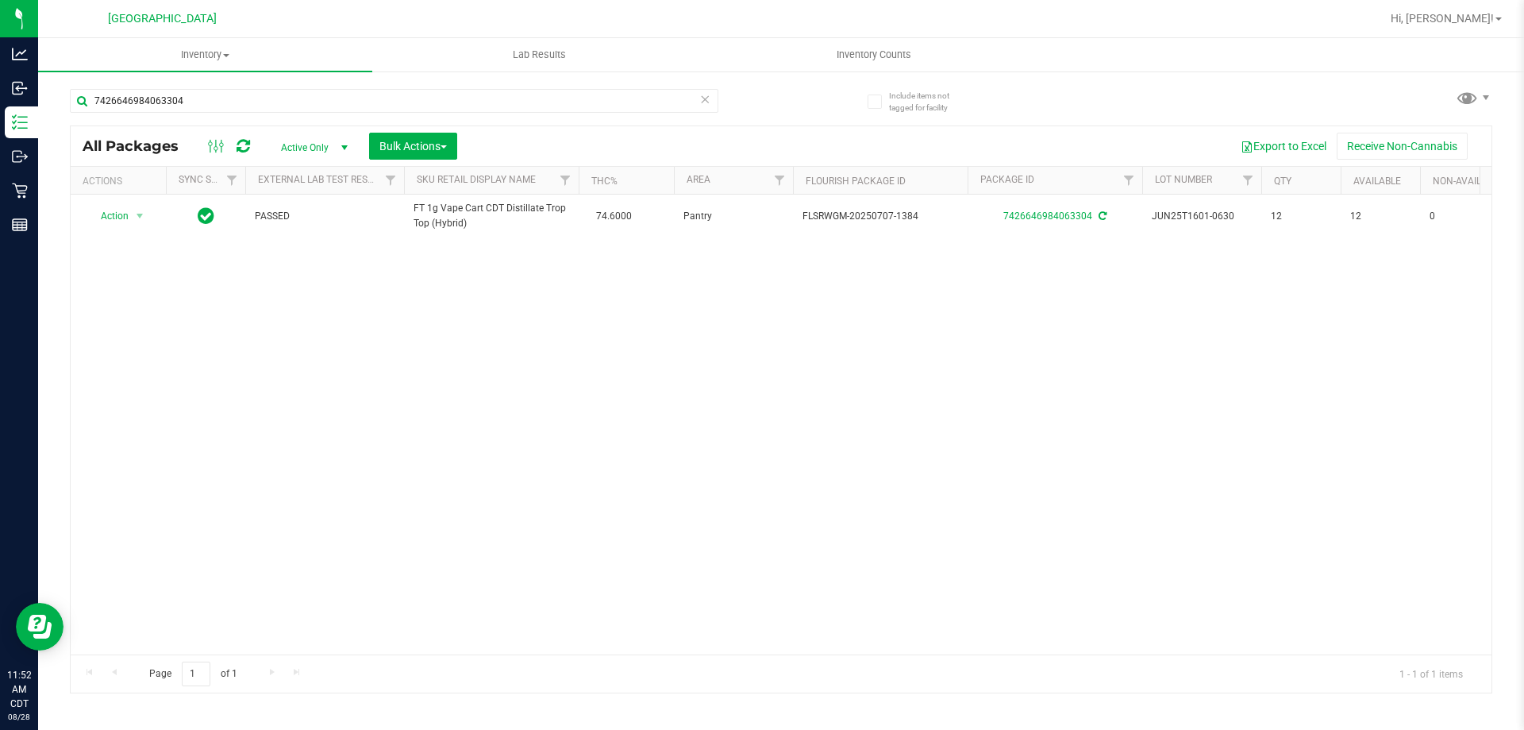
click at [703, 98] on icon at bounding box center [704, 98] width 11 height 19
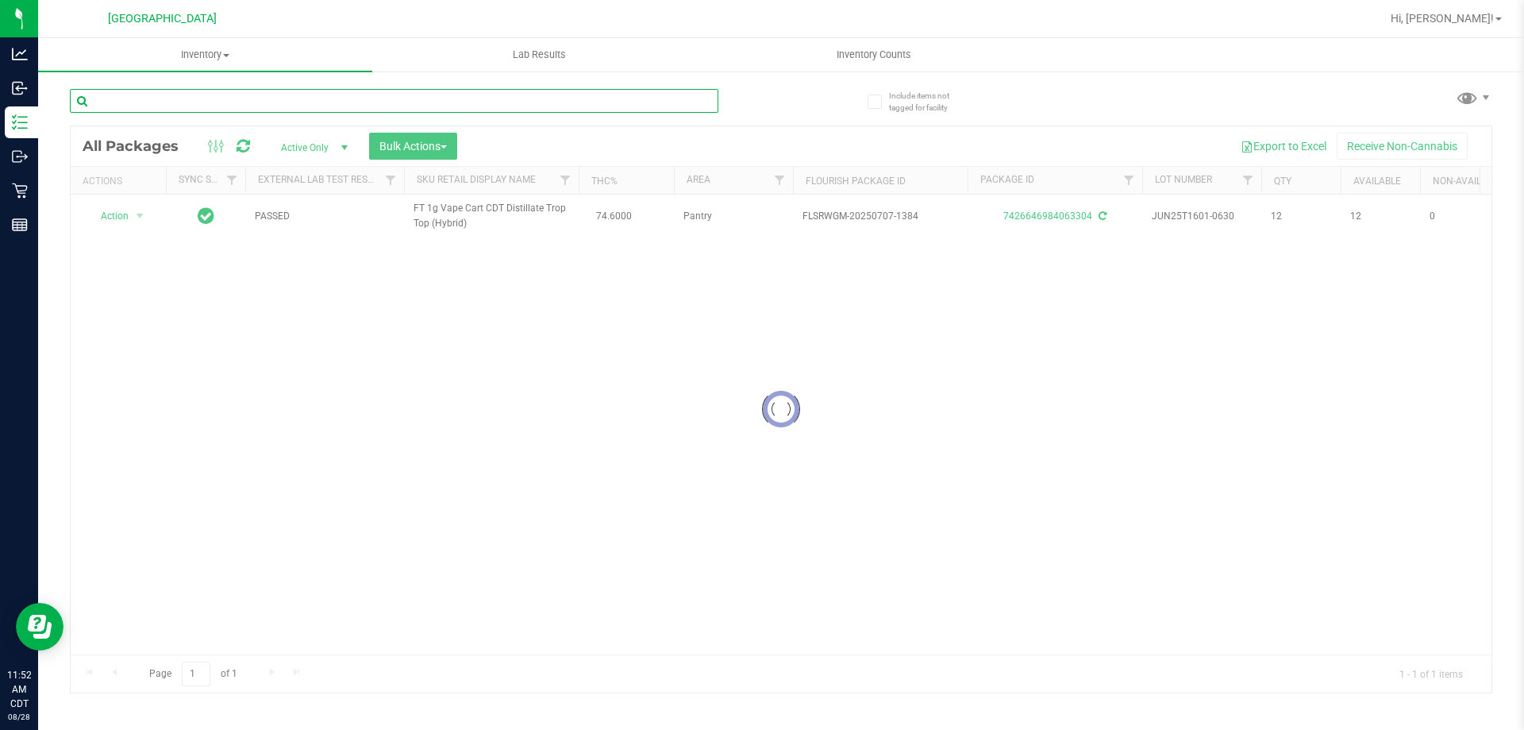
click at [702, 98] on input "text" at bounding box center [394, 101] width 649 height 24
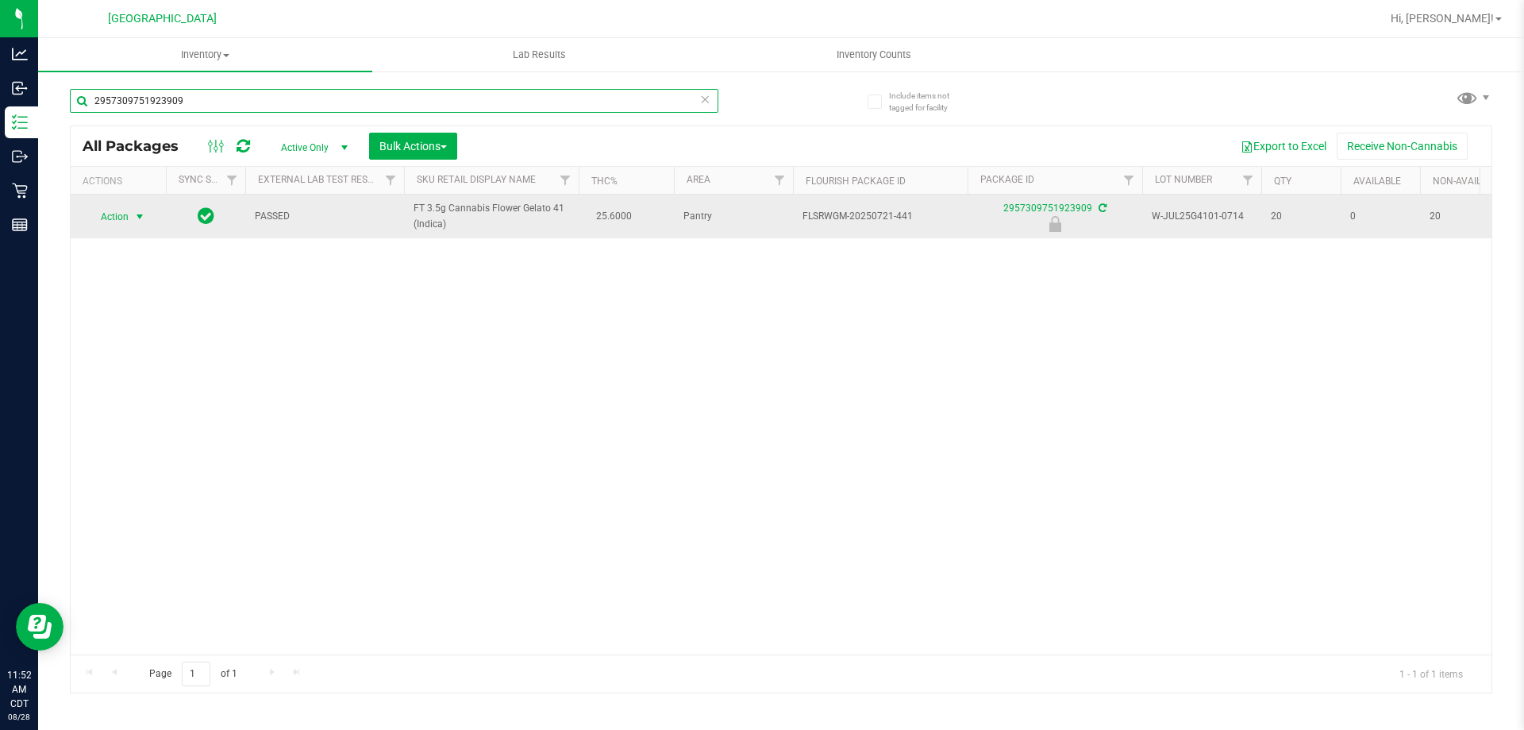
type input "2957309751923909"
click at [134, 214] on span "select" at bounding box center [139, 216] width 13 height 13
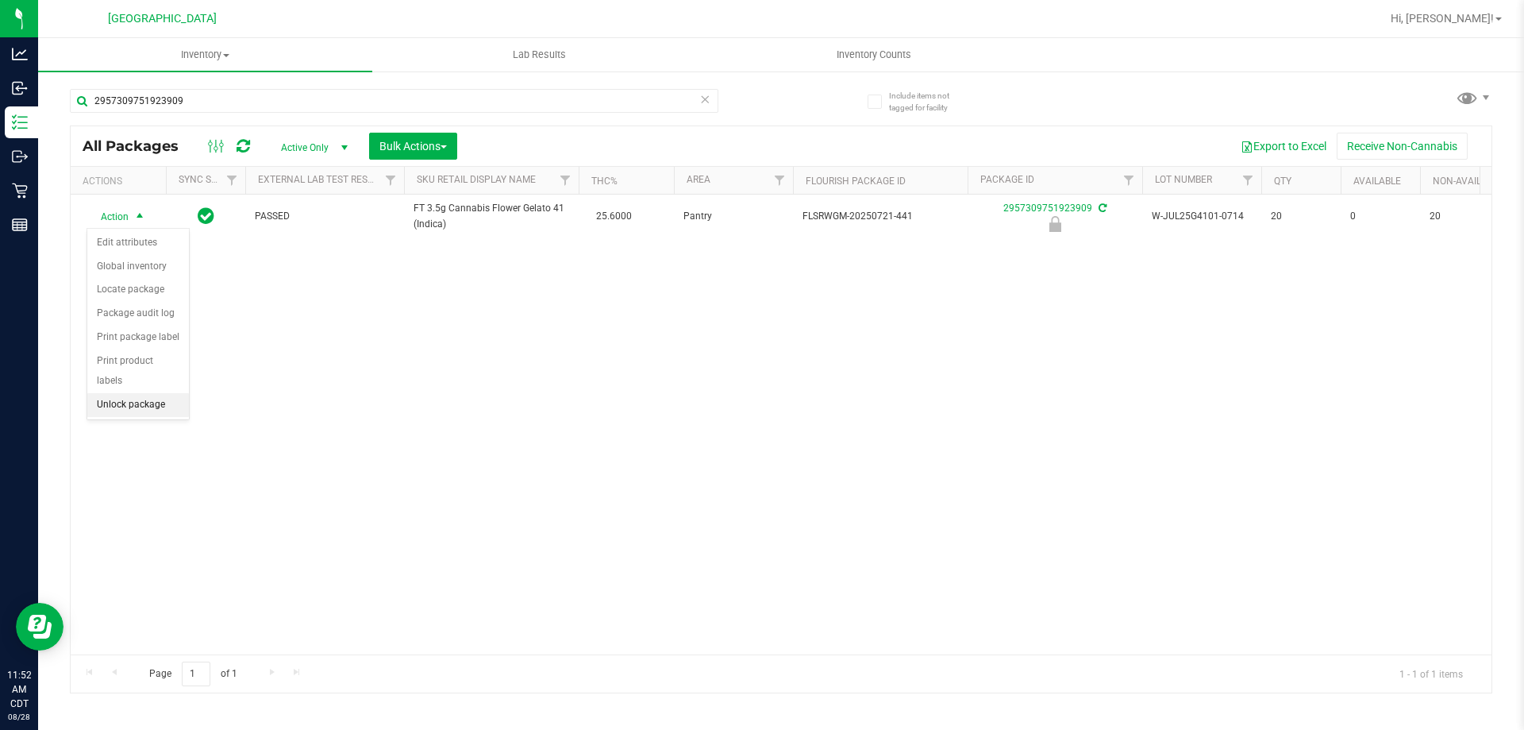
click at [171, 393] on li "Unlock package" at bounding box center [138, 405] width 102 height 24
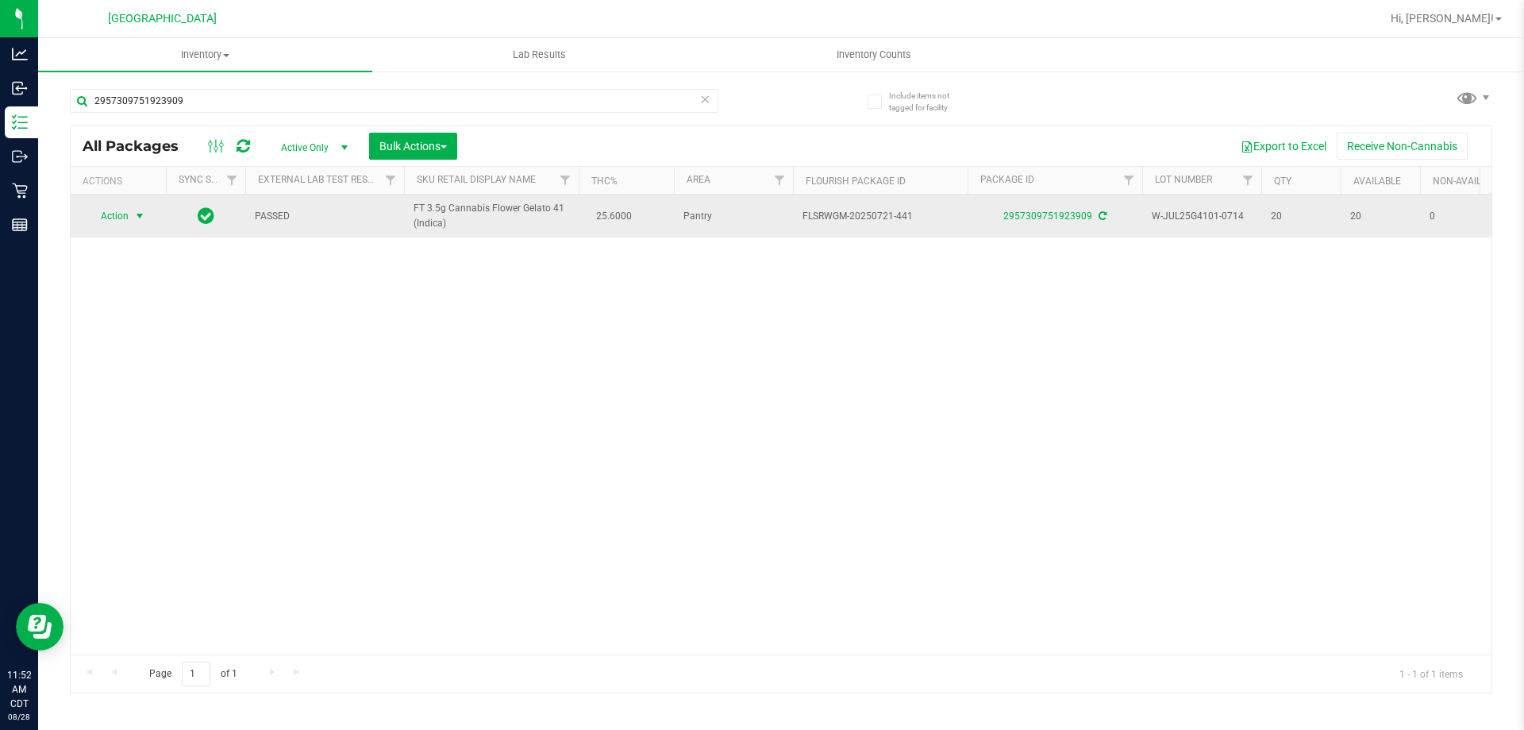
click at [122, 225] on span "Action" at bounding box center [108, 216] width 43 height 22
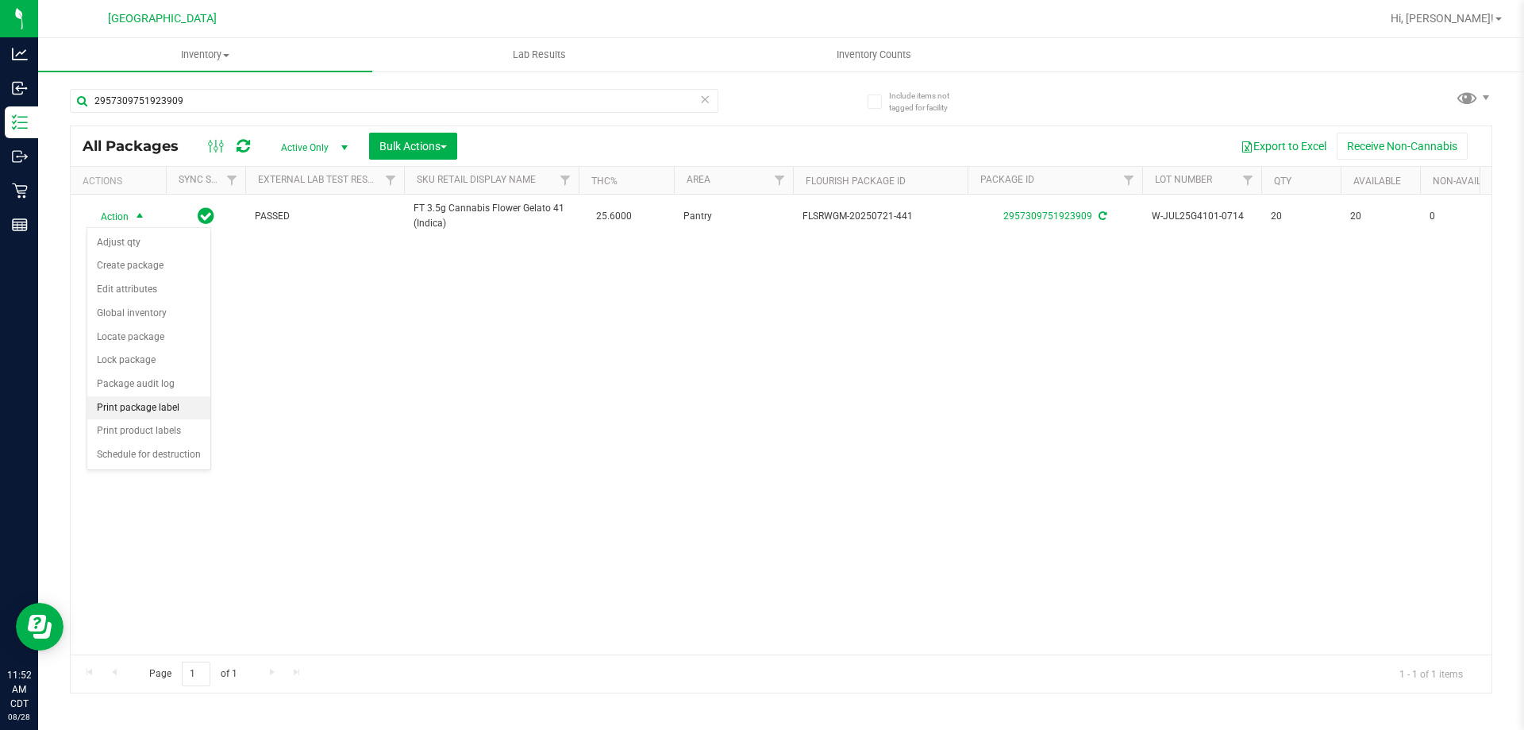
click at [142, 406] on li "Print package label" at bounding box center [148, 408] width 123 height 24
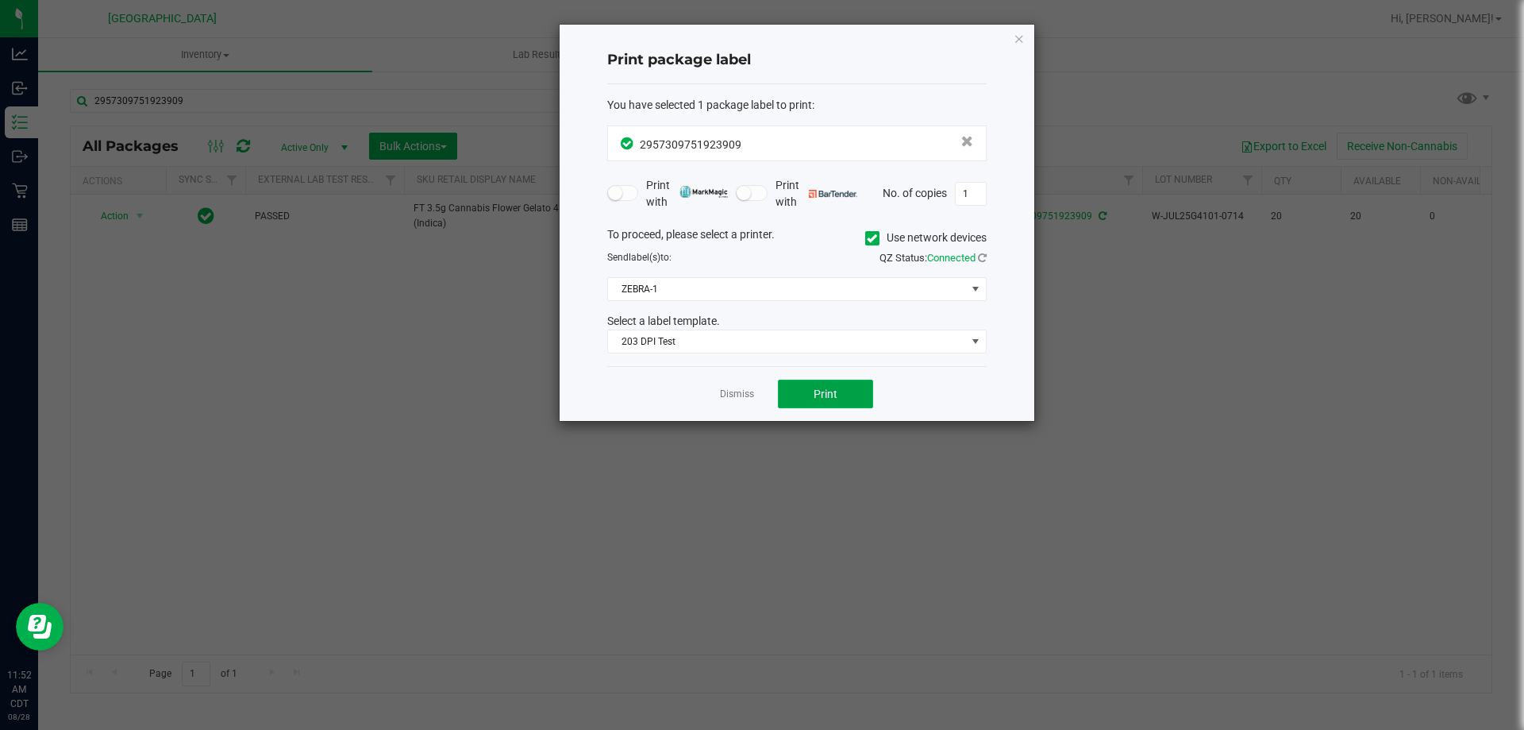
click at [810, 394] on button "Print" at bounding box center [825, 393] width 95 height 29
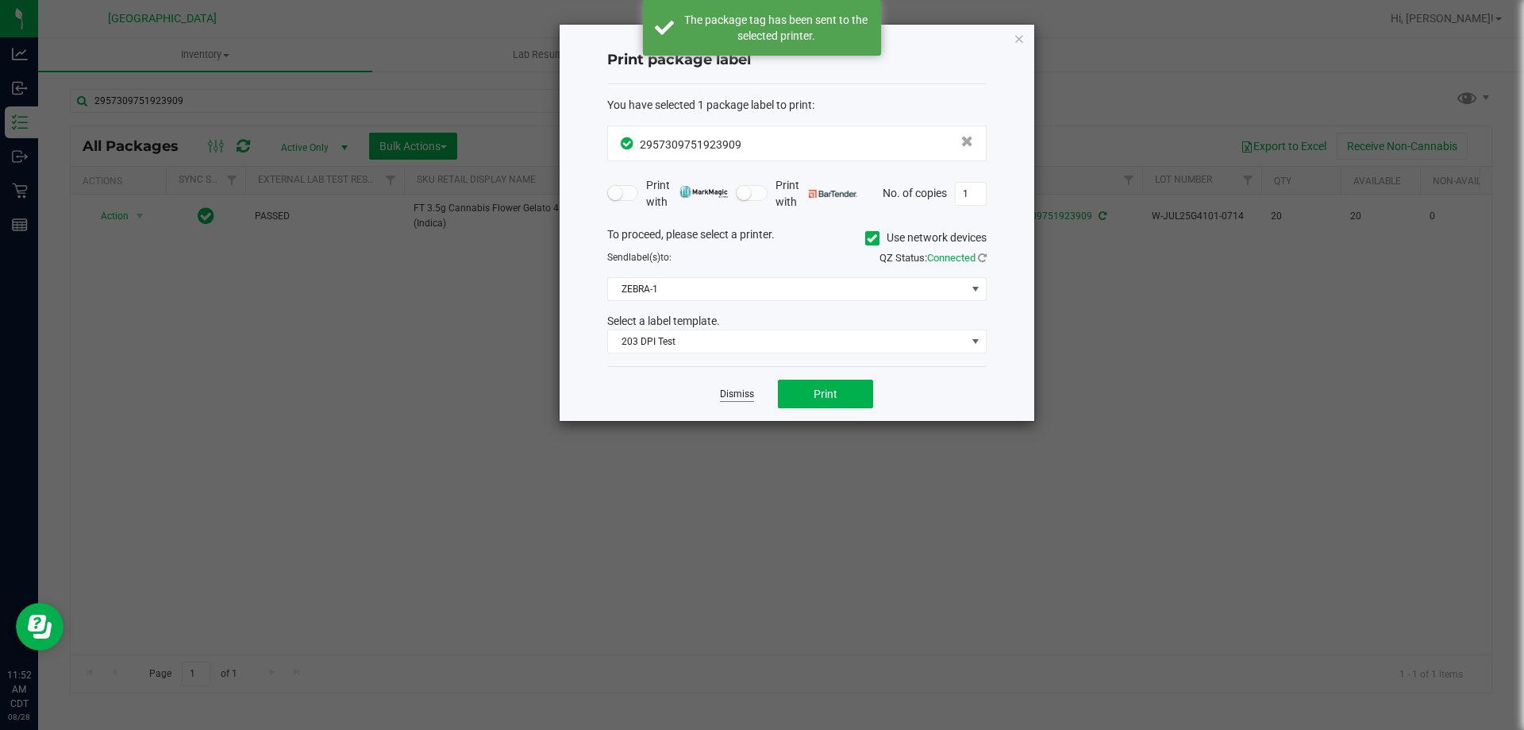
click at [743, 395] on link "Dismiss" at bounding box center [737, 393] width 34 height 13
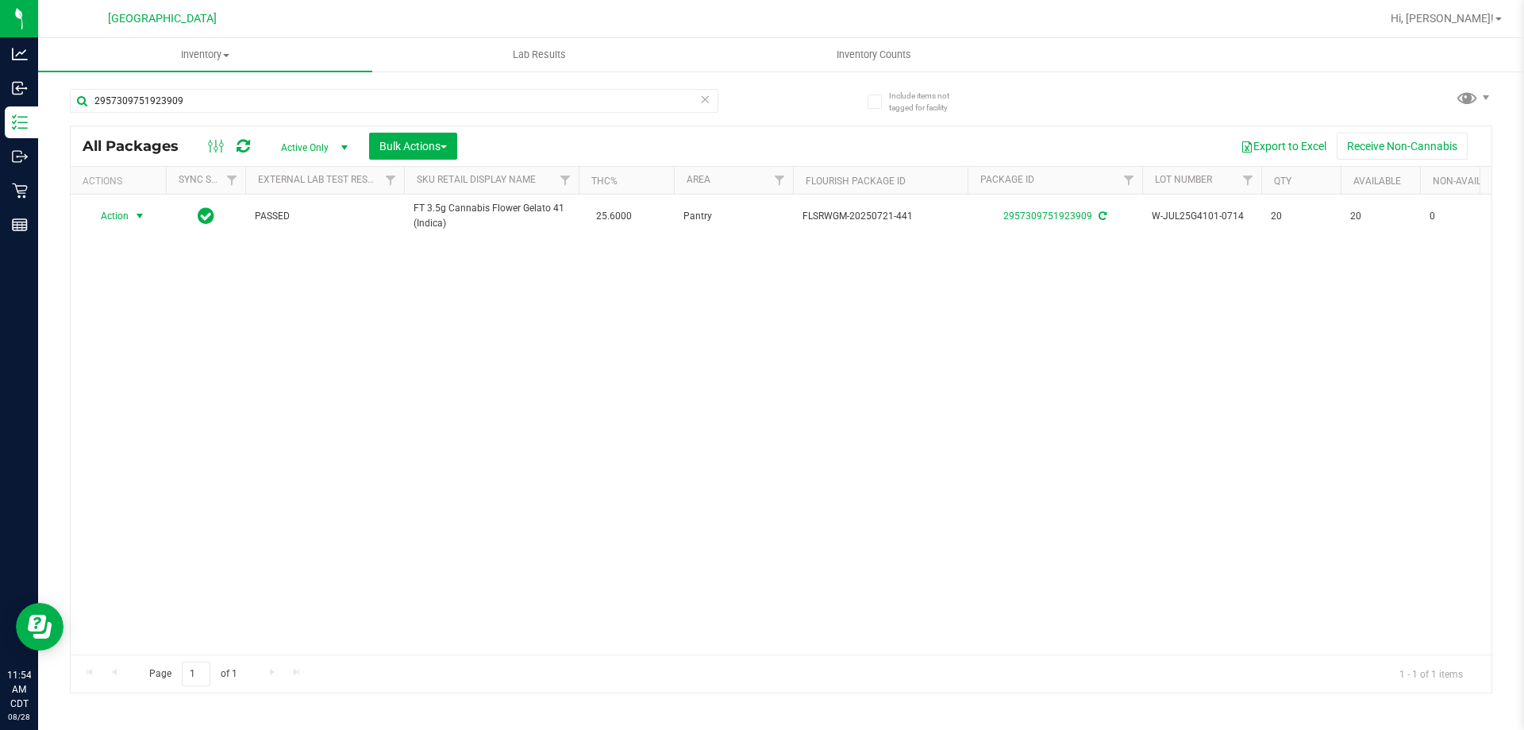
click at [705, 102] on icon at bounding box center [704, 98] width 11 height 19
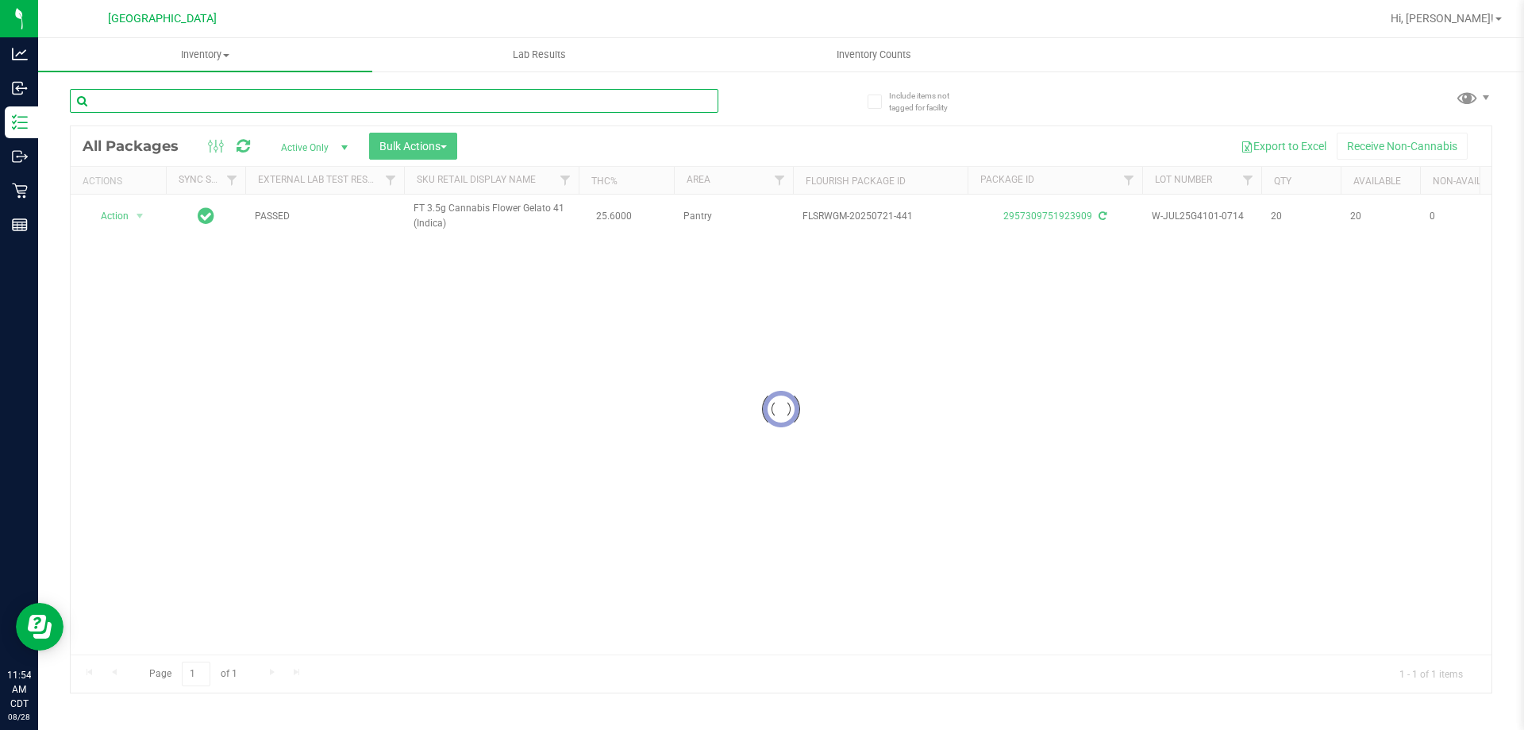
click at [697, 103] on input "text" at bounding box center [394, 101] width 649 height 24
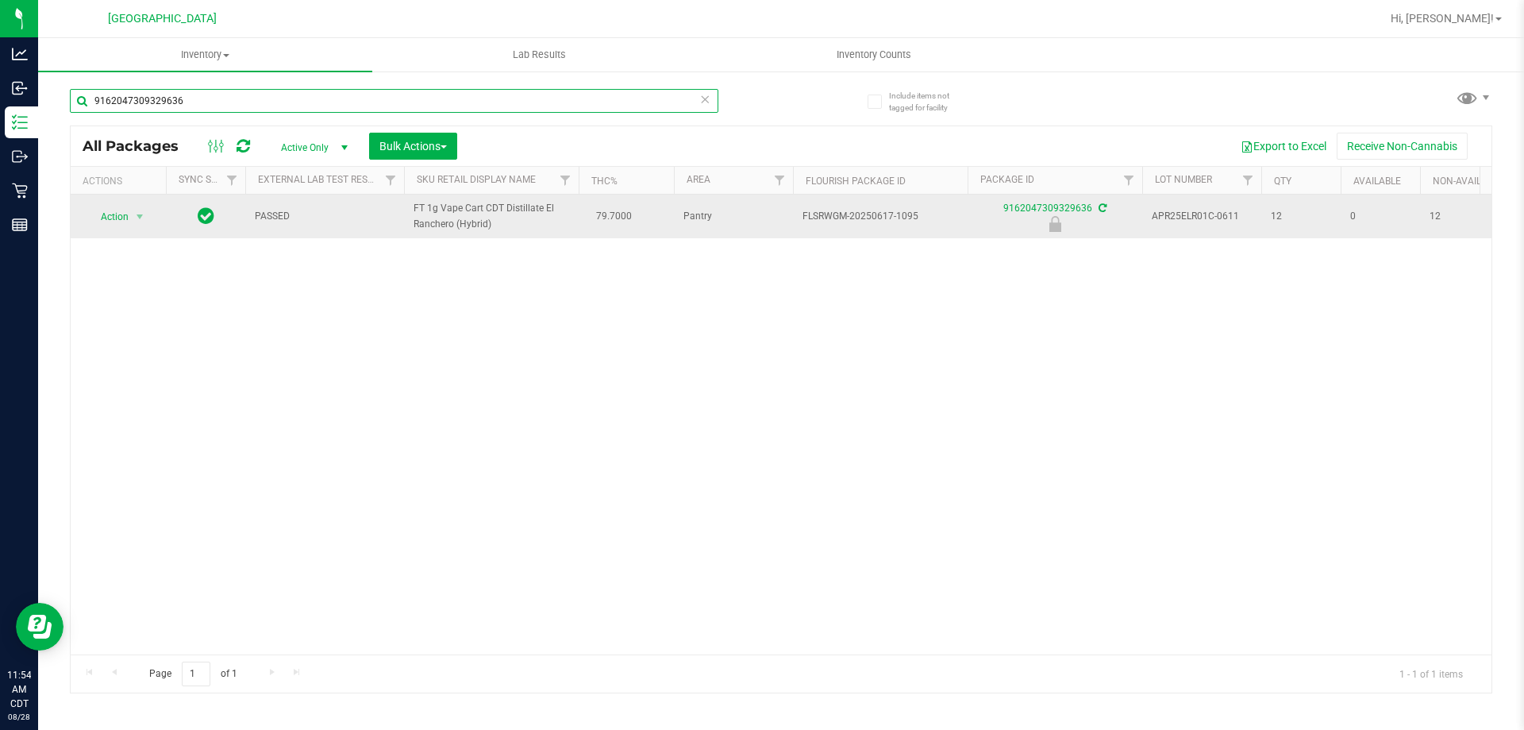
type input "9162047309329636"
click at [128, 210] on span "Action" at bounding box center [108, 217] width 43 height 22
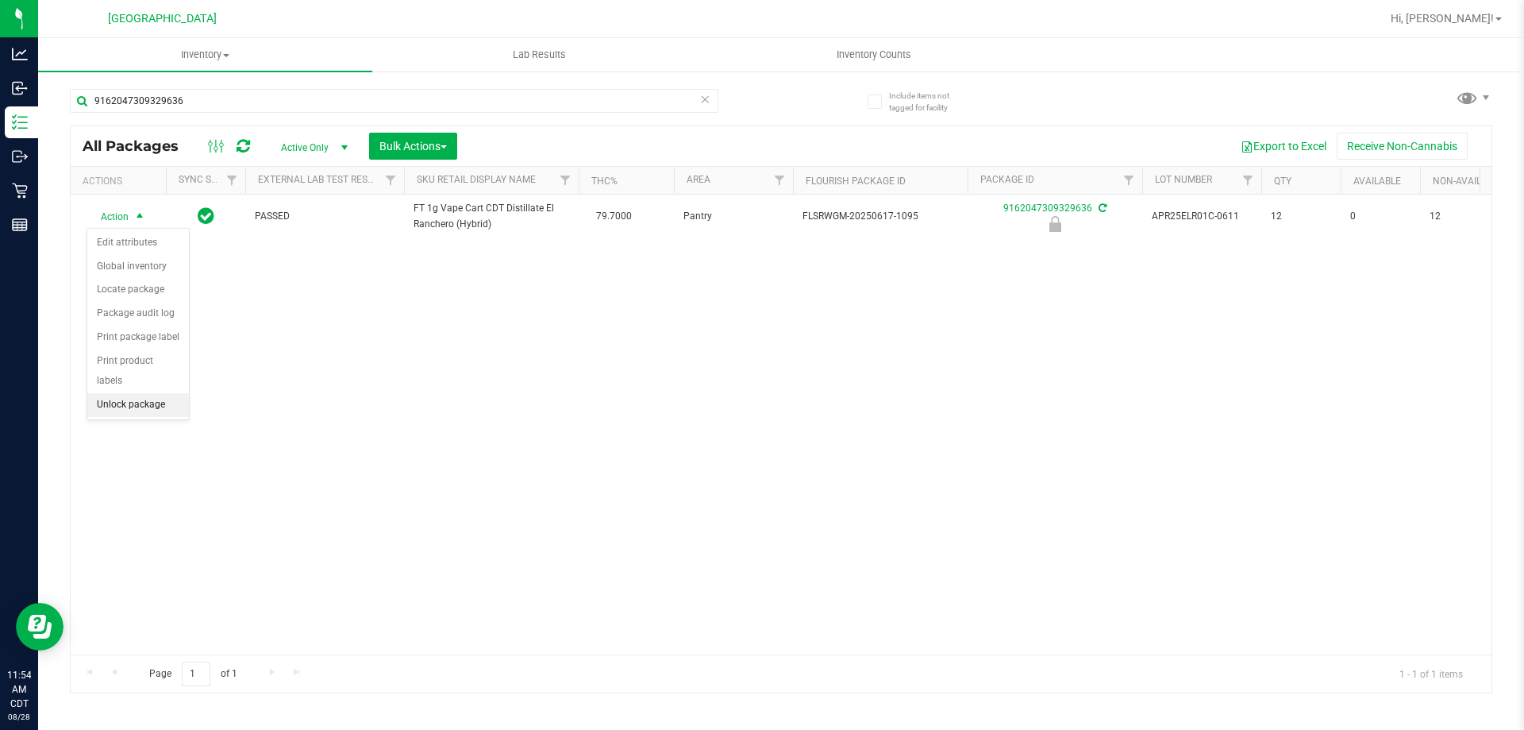
click at [129, 393] on li "Unlock package" at bounding box center [138, 405] width 102 height 24
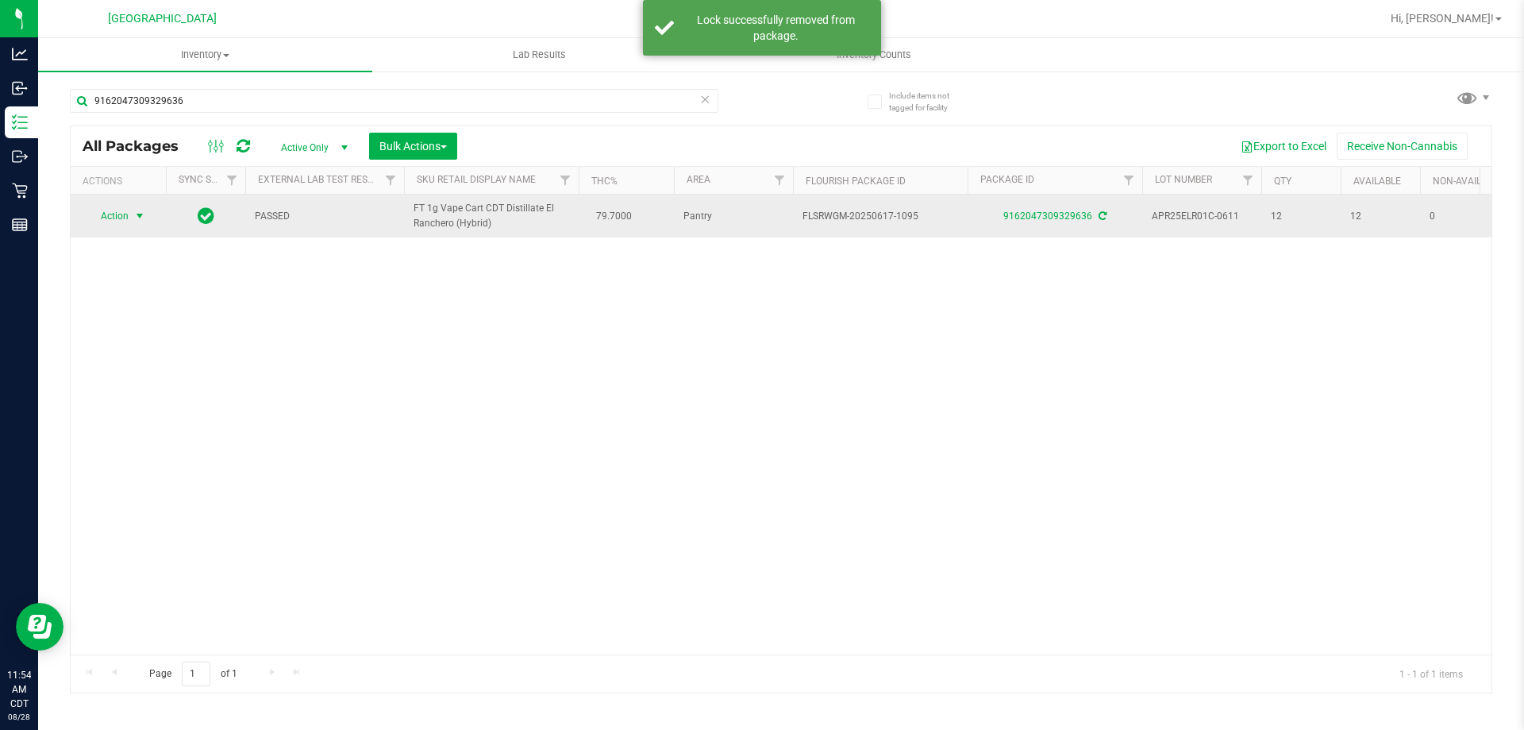
click at [124, 222] on span "Action" at bounding box center [108, 216] width 43 height 22
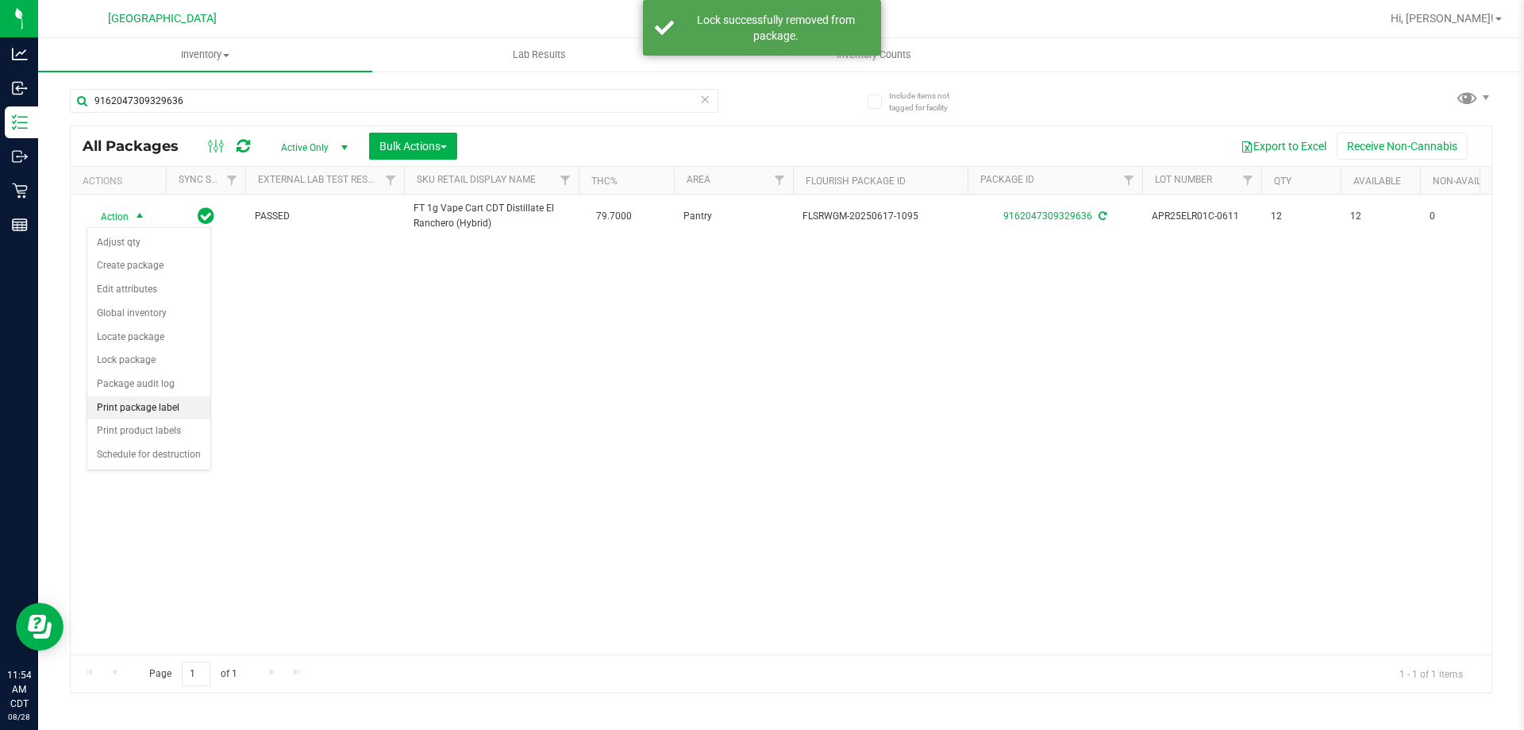
click at [168, 417] on li "Print package label" at bounding box center [148, 408] width 123 height 24
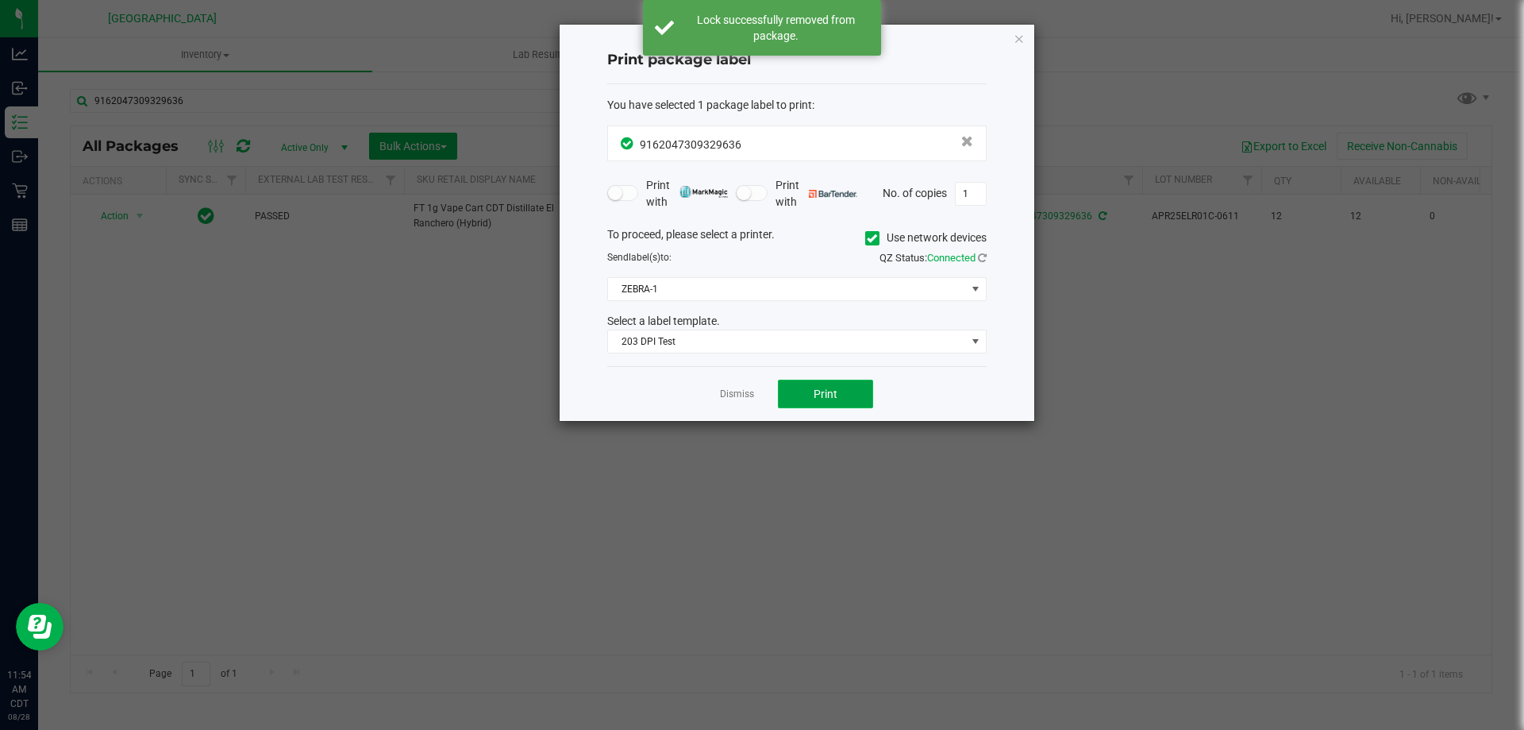
click at [816, 396] on span "Print" at bounding box center [826, 393] width 24 height 13
click at [747, 388] on link "Dismiss" at bounding box center [737, 393] width 34 height 13
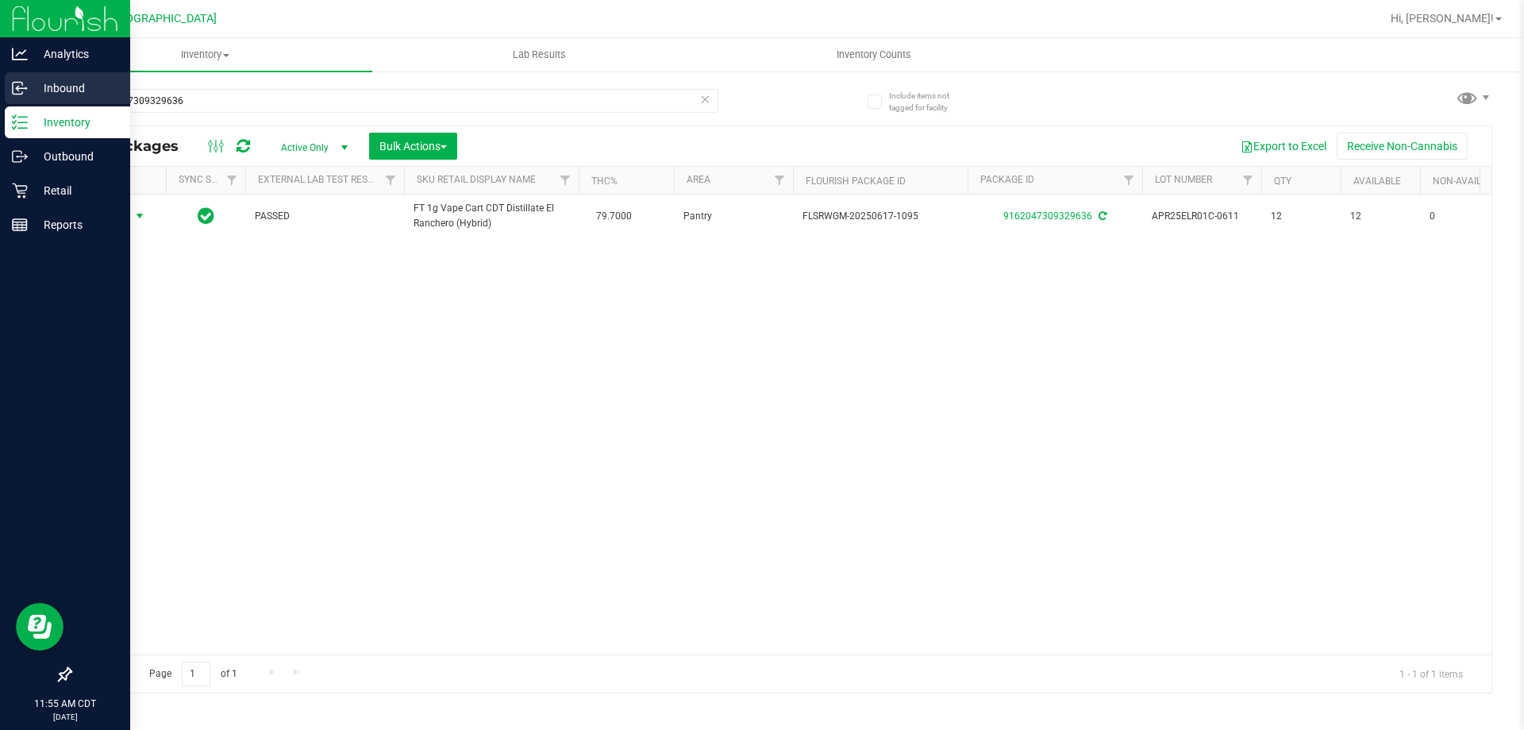
click at [56, 80] on p "Inbound" at bounding box center [75, 88] width 95 height 19
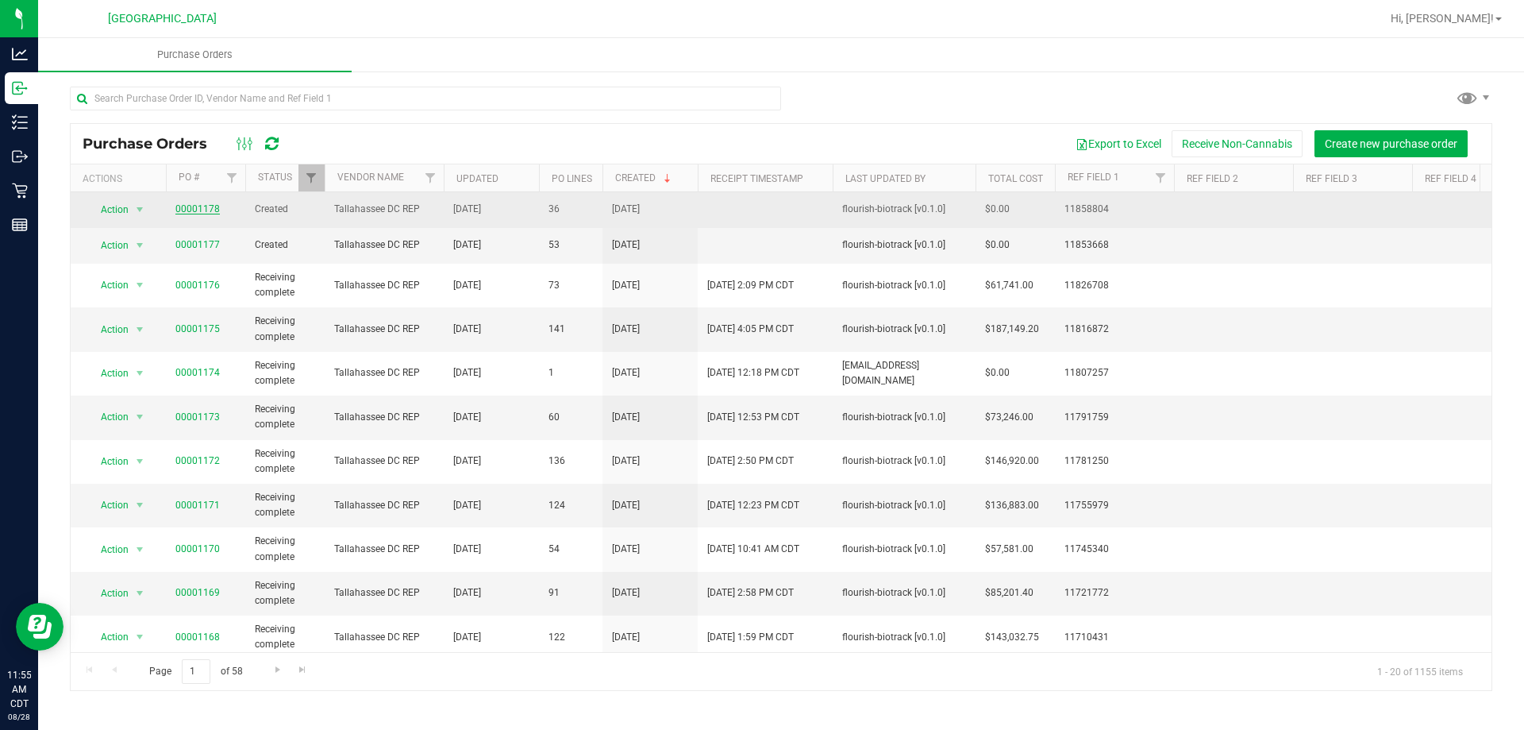
click at [192, 212] on link "00001178" at bounding box center [197, 208] width 44 height 11
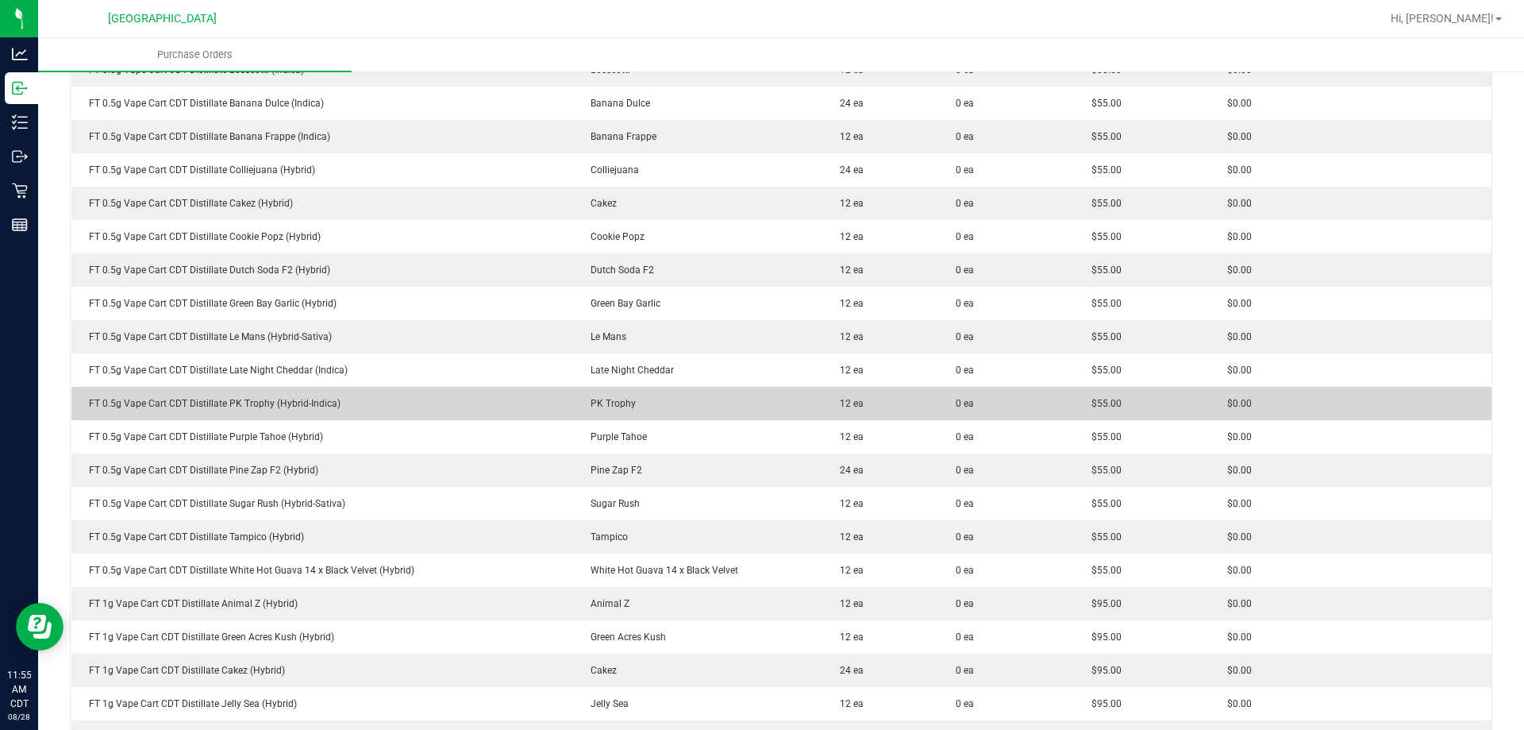
scroll to position [794, 0]
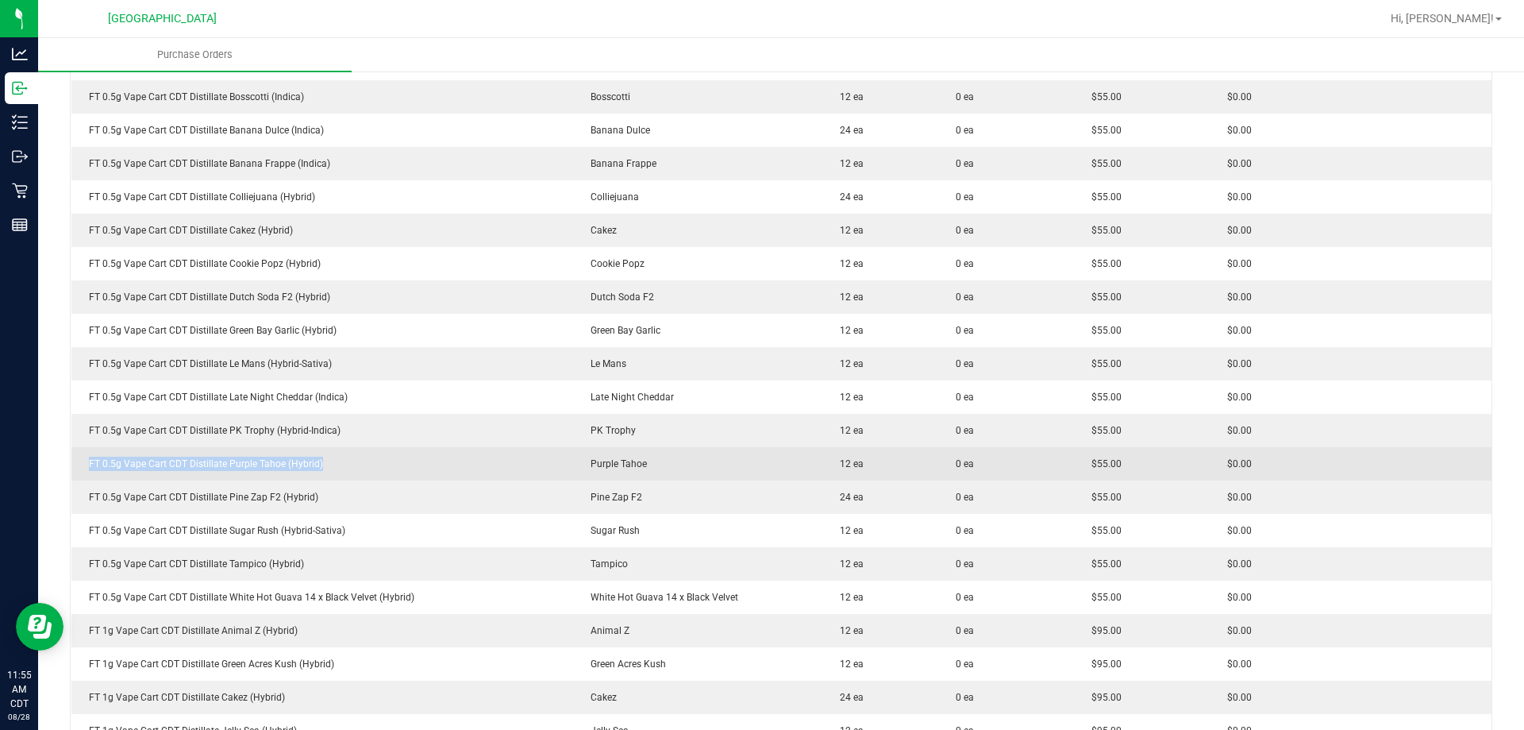
drag, startPoint x: 324, startPoint y: 462, endPoint x: 83, endPoint y: 472, distance: 241.5
click at [83, 472] on td "FT 0.5g Vape Cart CDT Distillate Purple Tahoe (Hybrid)" at bounding box center [322, 463] width 503 height 33
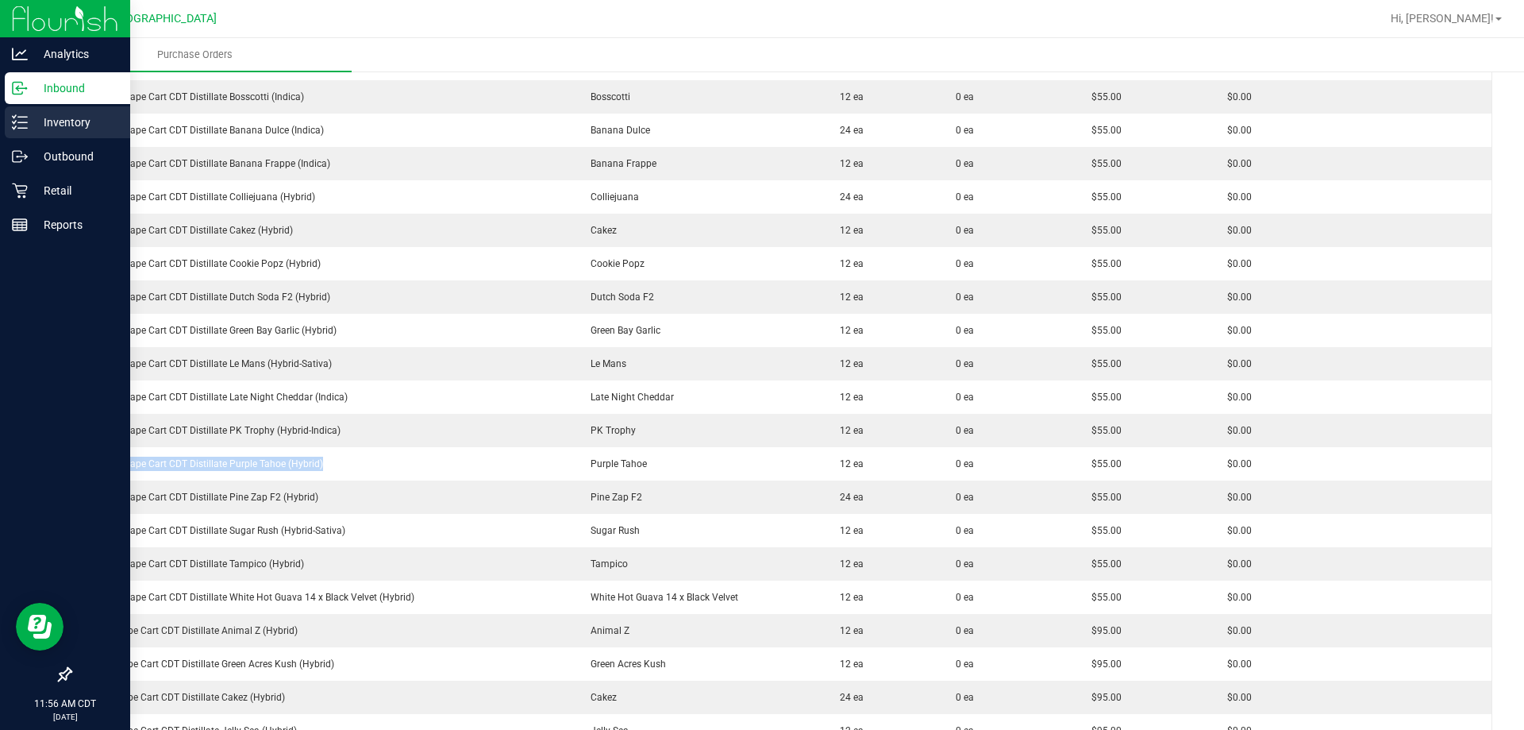
click at [56, 120] on p "Inventory" at bounding box center [75, 122] width 95 height 19
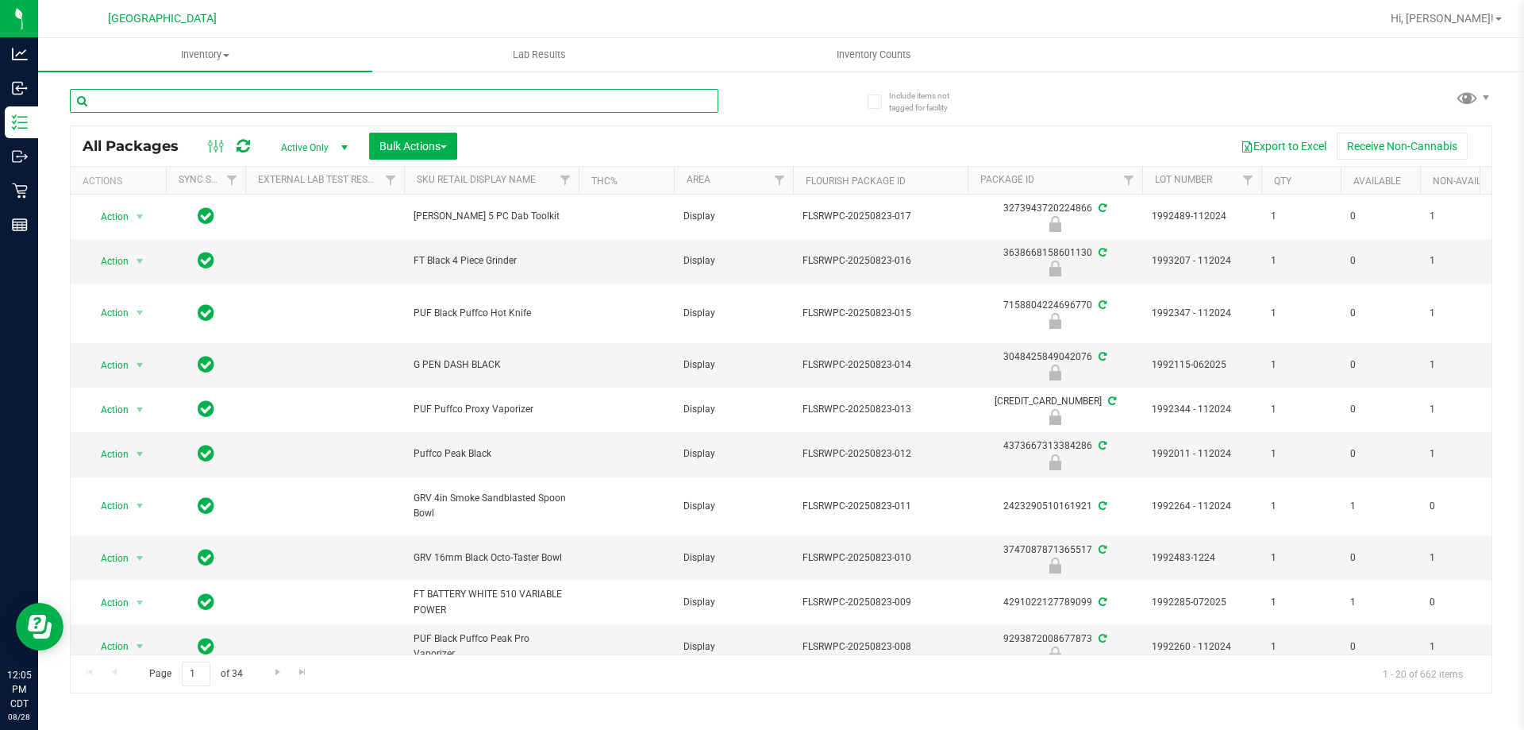
click at [657, 106] on input "text" at bounding box center [394, 101] width 649 height 24
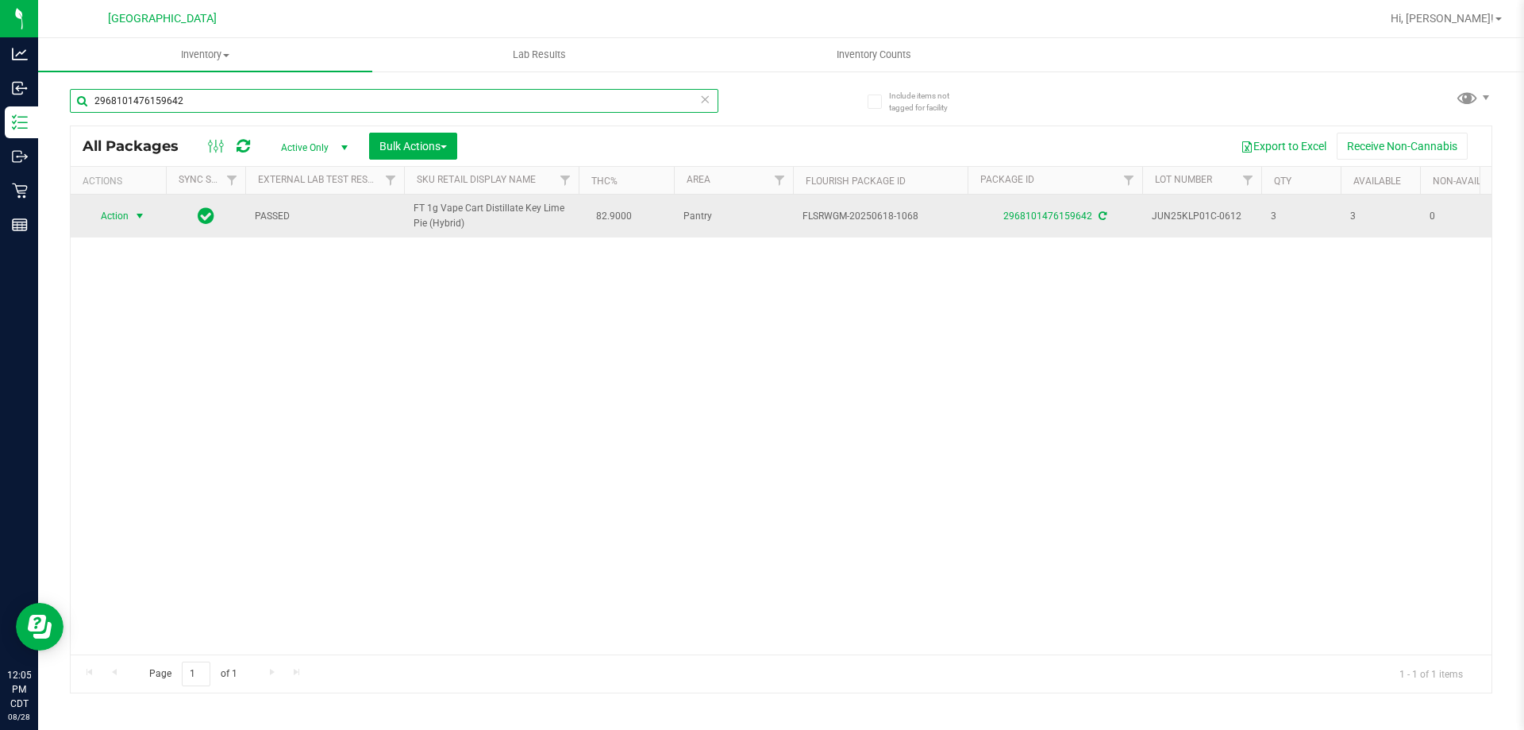
type input "2968101476159642"
click at [118, 215] on span "Action" at bounding box center [108, 216] width 43 height 22
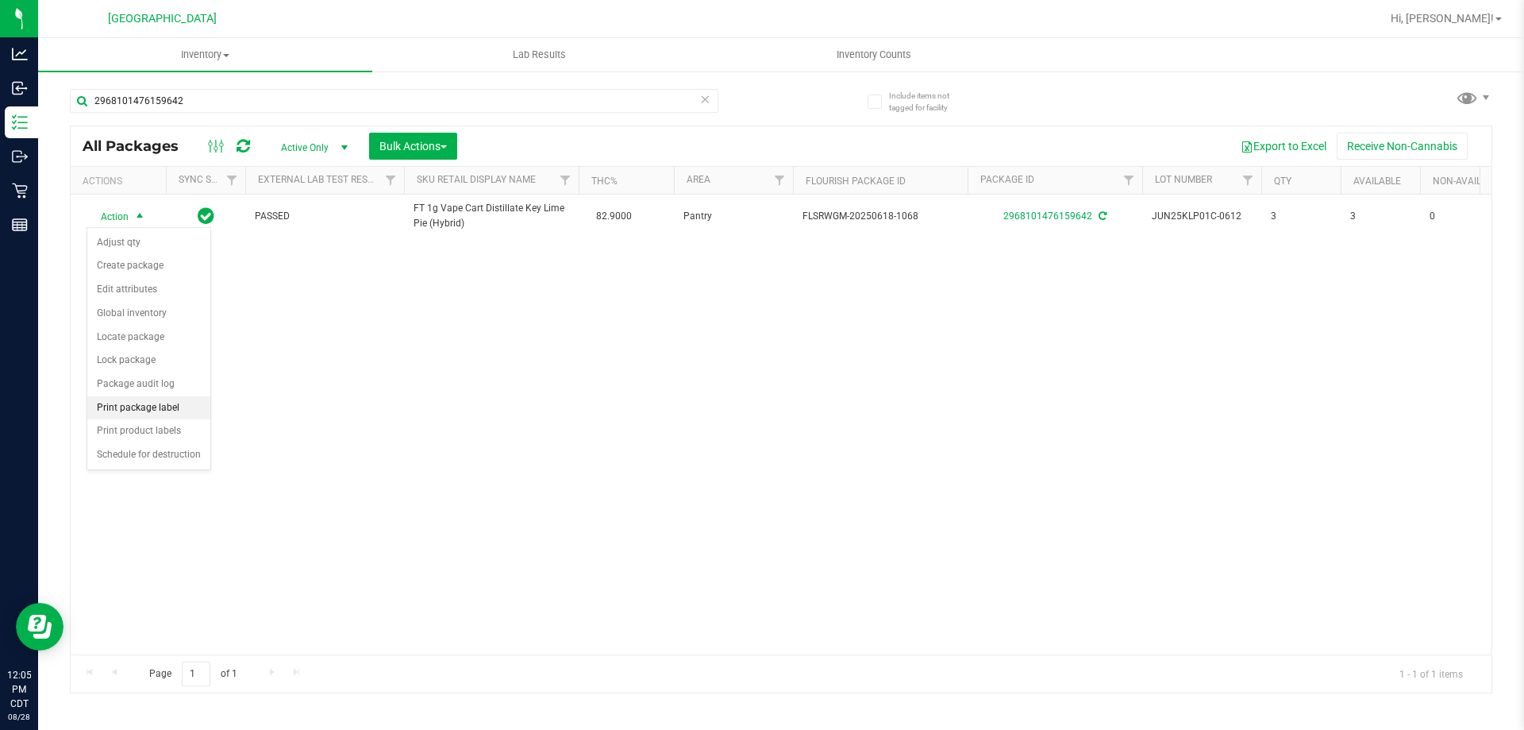
click at [180, 406] on li "Print package label" at bounding box center [148, 408] width 123 height 24
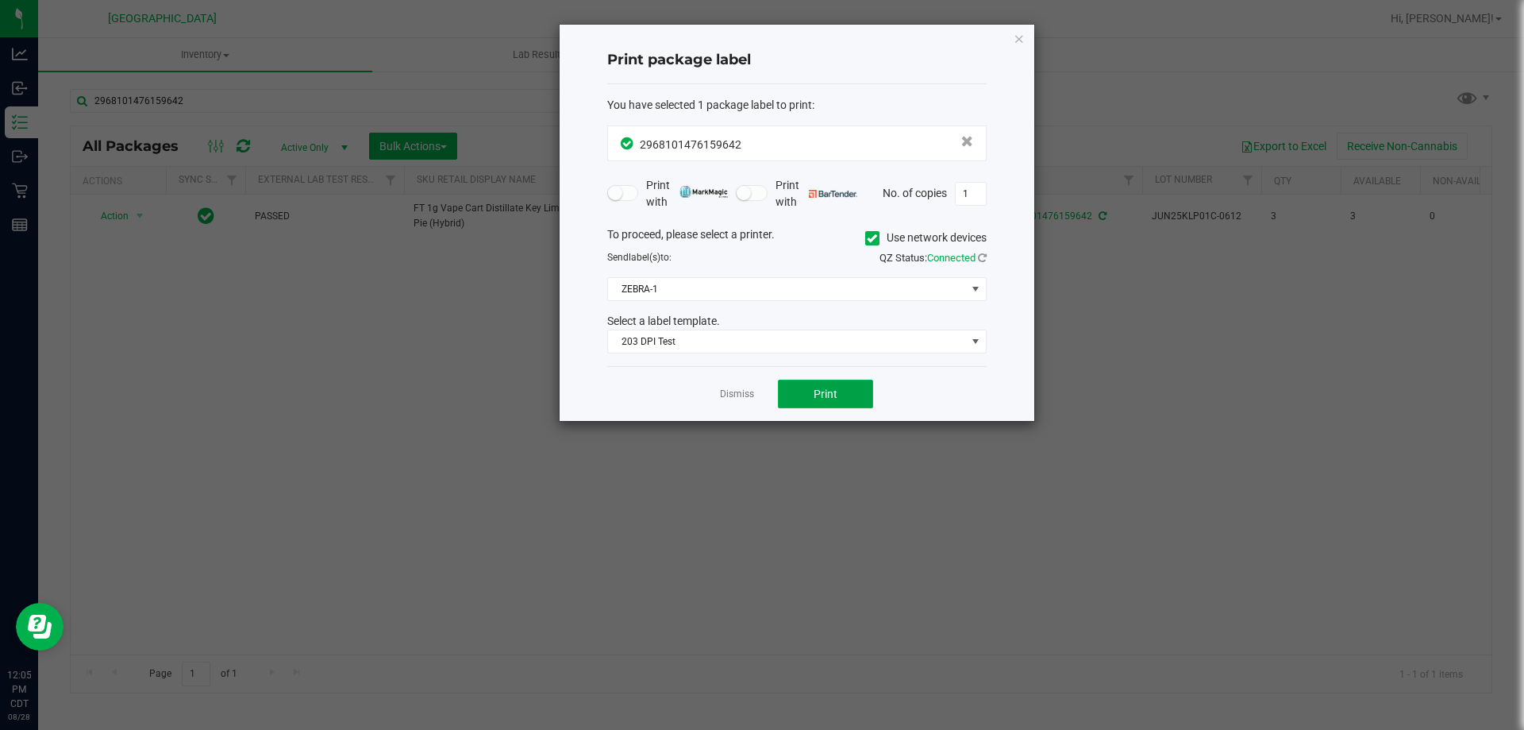
click at [811, 393] on button "Print" at bounding box center [825, 393] width 95 height 29
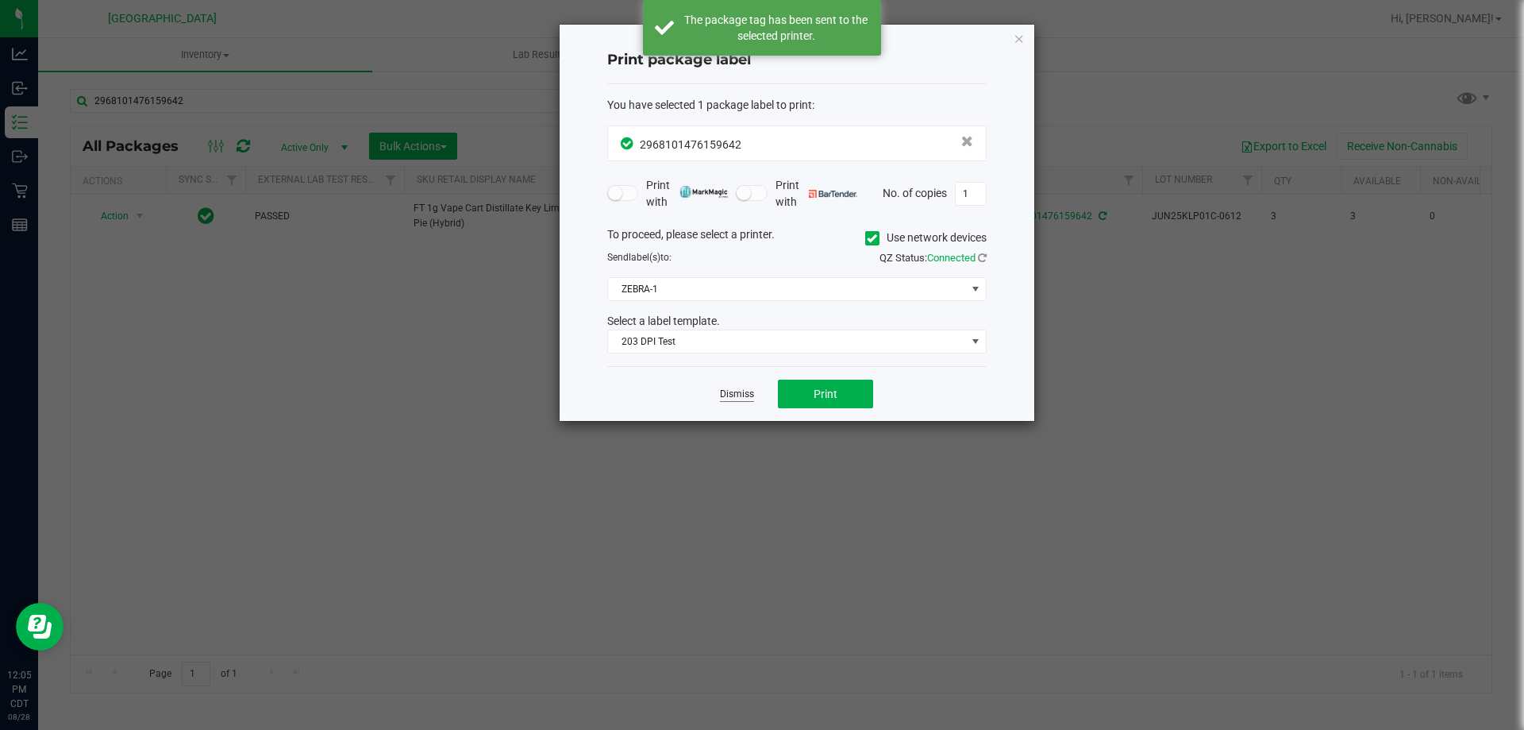
click at [742, 398] on link "Dismiss" at bounding box center [737, 393] width 34 height 13
